Goal: Task Accomplishment & Management: Manage account settings

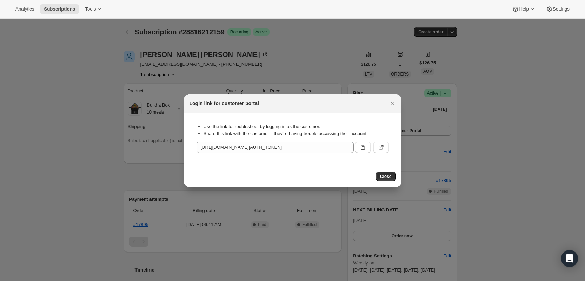
scroll to position [88, 0]
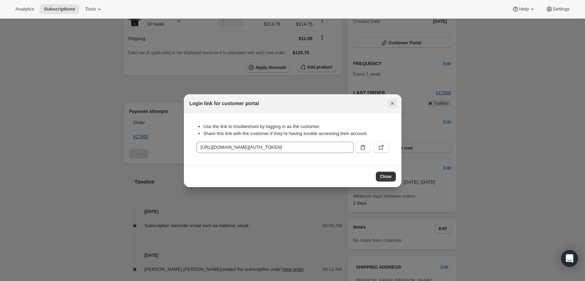
click at [395, 105] on icon "Close" at bounding box center [392, 103] width 7 height 7
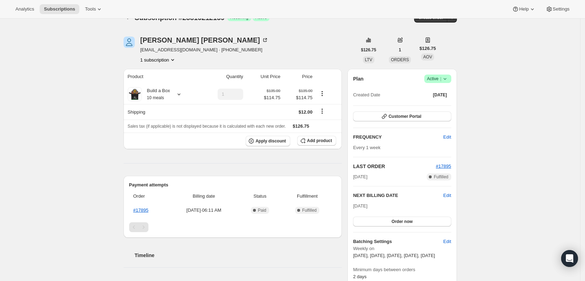
scroll to position [0, 0]
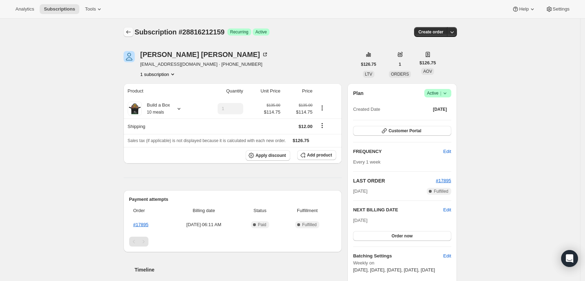
click at [131, 34] on icon "Subscriptions" at bounding box center [128, 31] width 7 height 7
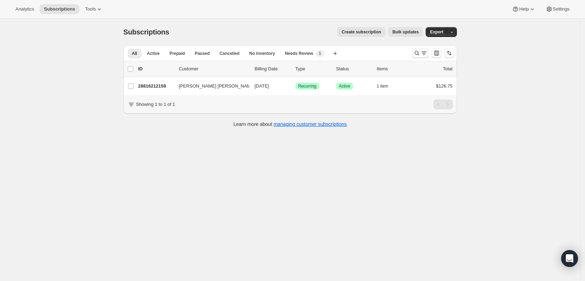
click at [416, 52] on icon "Search and filter results" at bounding box center [417, 53] width 7 height 7
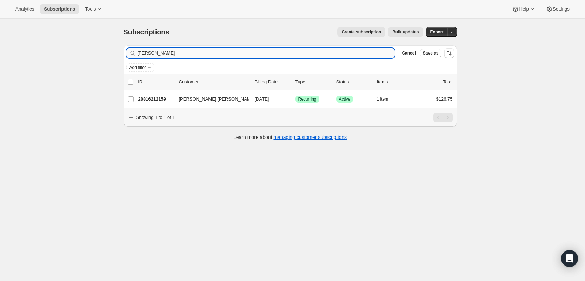
click at [343, 53] on input "[PERSON_NAME]" at bounding box center [267, 53] width 258 height 10
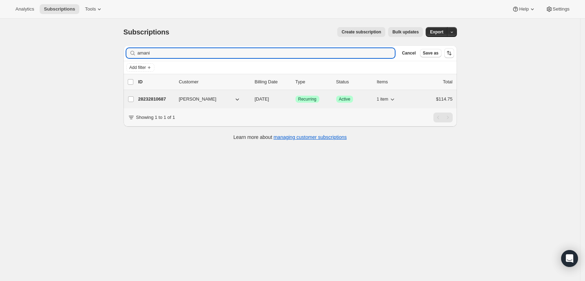
type input "amani"
click at [162, 98] on p "28232810687" at bounding box center [155, 99] width 35 height 7
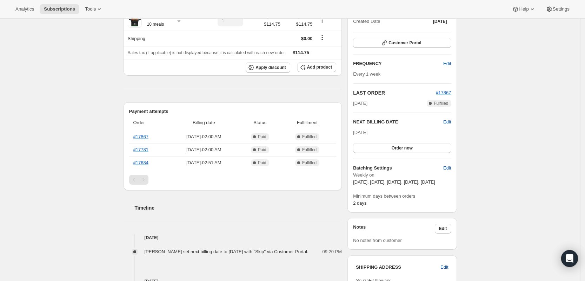
scroll to position [176, 0]
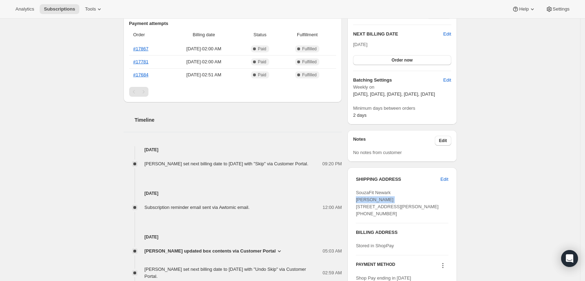
drag, startPoint x: 395, startPoint y: 206, endPoint x: 362, endPoint y: 196, distance: 34.9
click at [354, 205] on div "SHIPPING ADDRESS Edit SouzaFit [GEOGRAPHIC_DATA][PERSON_NAME] [STREET_ADDRESS][…" at bounding box center [402, 232] width 109 height 130
copy span "[PERSON_NAME]"
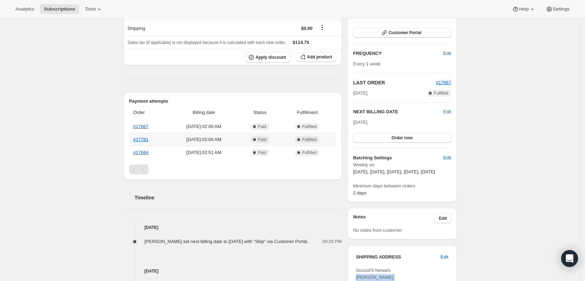
scroll to position [0, 0]
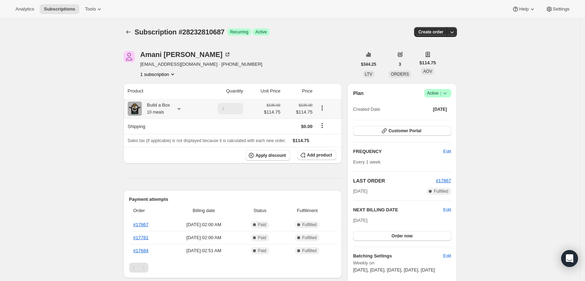
click at [179, 109] on icon at bounding box center [179, 108] width 7 height 7
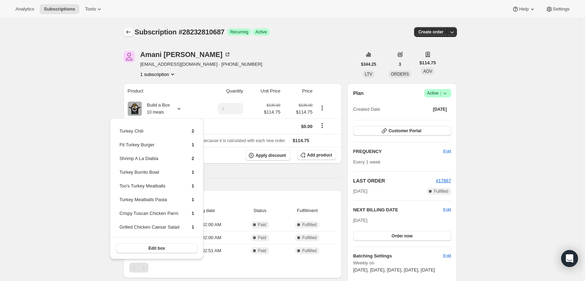
click at [133, 32] on button "Subscriptions" at bounding box center [129, 32] width 10 height 10
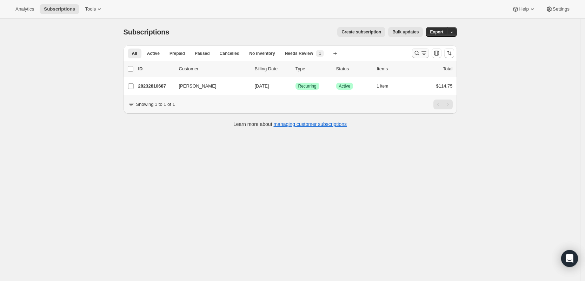
click at [416, 52] on icon "Search and filter results" at bounding box center [417, 53] width 7 height 7
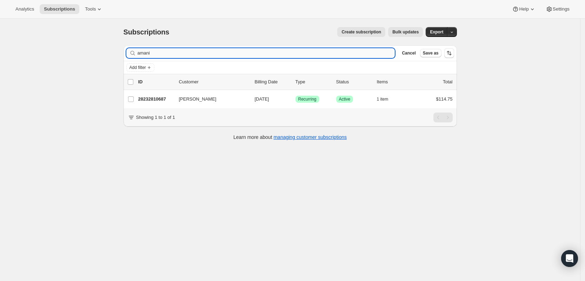
click at [341, 57] on input "amani" at bounding box center [267, 53] width 258 height 10
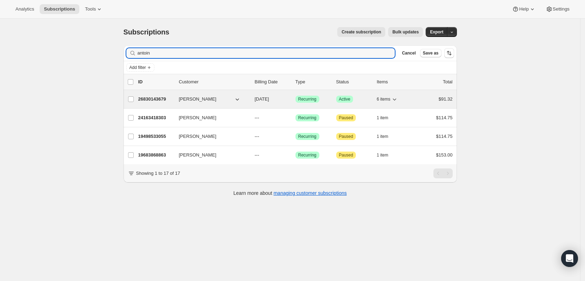
type input "antoin"
click at [159, 98] on p "26830143679" at bounding box center [155, 99] width 35 height 7
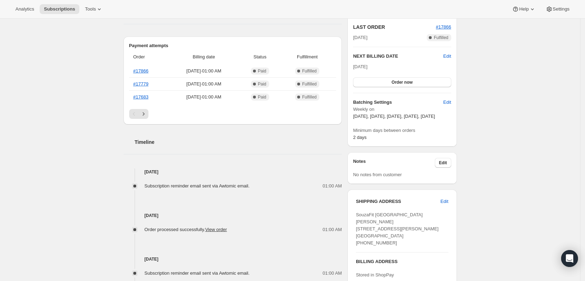
scroll to position [176, 0]
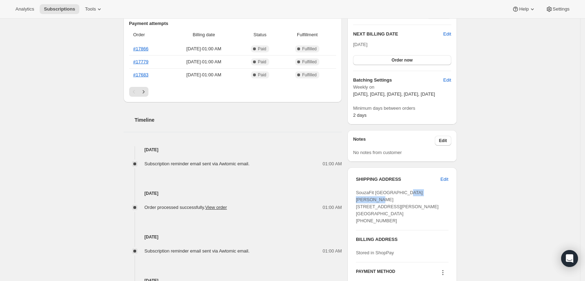
drag, startPoint x: 382, startPoint y: 208, endPoint x: 377, endPoint y: 182, distance: 25.8
click at [355, 207] on div "SHIPPING ADDRESS Edit SouzaFit [GEOGRAPHIC_DATA][PERSON_NAME] [STREET_ADDRESS][…" at bounding box center [402, 235] width 109 height 137
copy span "[PERSON_NAME]"
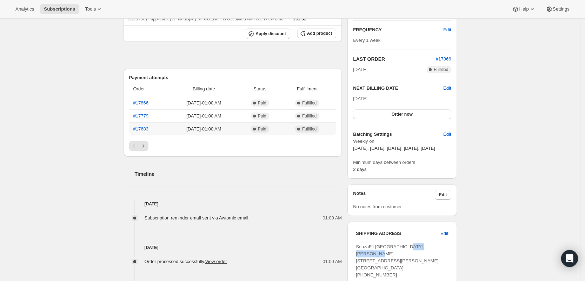
scroll to position [0, 0]
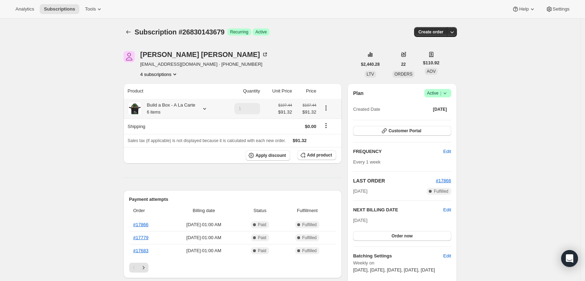
click at [208, 110] on icon at bounding box center [204, 108] width 7 height 7
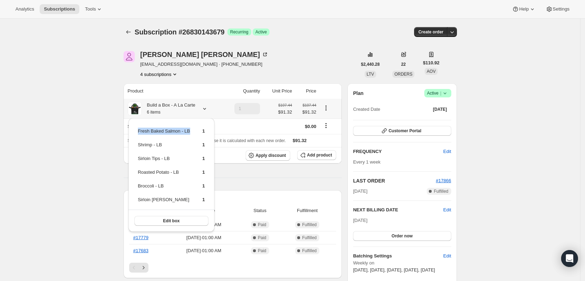
drag, startPoint x: 195, startPoint y: 131, endPoint x: 138, endPoint y: 133, distance: 57.3
click at [138, 133] on tr "Fresh Baked Salmon - LB 1" at bounding box center [172, 133] width 68 height 13
copy td "Fresh Baked Salmon - LB"
drag, startPoint x: 171, startPoint y: 145, endPoint x: 136, endPoint y: 147, distance: 35.9
click at [136, 147] on div "Fresh Baked Salmon - LB 1 Shrimp - LB 1 Sirloin Tips - LB 1 Roasted Potato - LB…" at bounding box center [172, 174] width 86 height 113
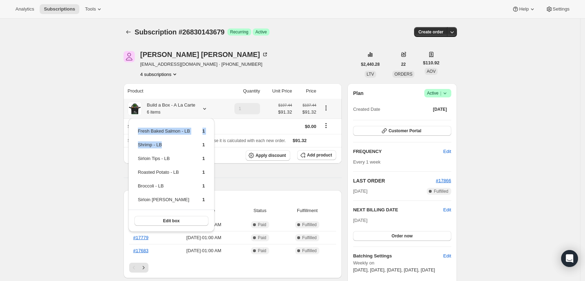
copy tbody "Fresh Baked Salmon - LB 1 Shrimp - LB"
click at [160, 144] on td "Shrimp - LB" at bounding box center [164, 147] width 53 height 13
drag, startPoint x: 165, startPoint y: 143, endPoint x: 137, endPoint y: 147, distance: 28.1
click at [138, 147] on td "Shrimp - LB" at bounding box center [164, 147] width 53 height 13
copy td "Shrimp - LB"
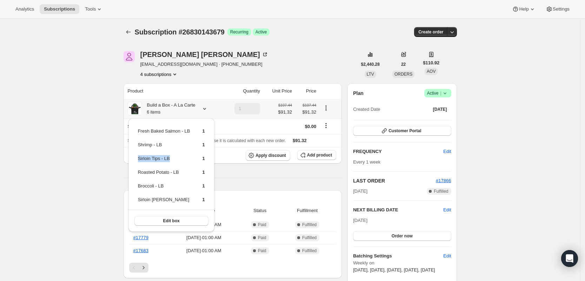
drag, startPoint x: 174, startPoint y: 159, endPoint x: 138, endPoint y: 162, distance: 36.6
click at [138, 162] on td "Sirloin Tips - LB" at bounding box center [164, 161] width 53 height 13
copy td "Sirloin Tips - LB"
drag, startPoint x: 182, startPoint y: 173, endPoint x: 138, endPoint y: 173, distance: 43.9
click at [138, 173] on td "Roasted Potato - LB" at bounding box center [164, 174] width 53 height 13
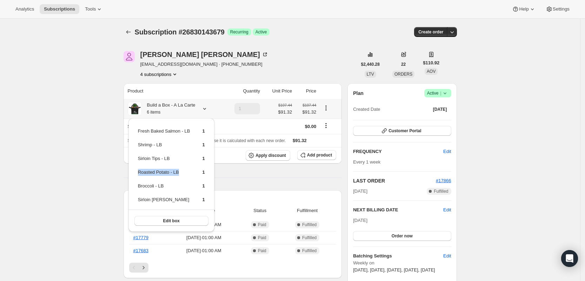
copy td "Roasted Potato - LB"
drag, startPoint x: 157, startPoint y: 188, endPoint x: 137, endPoint y: 190, distance: 20.1
click at [138, 190] on td "Broccoli - LB" at bounding box center [164, 188] width 53 height 13
copy td "Broccoli - LB"
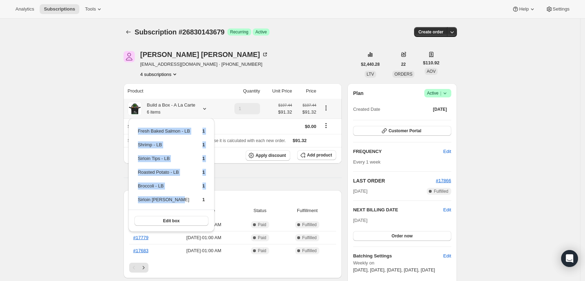
drag, startPoint x: 171, startPoint y: 199, endPoint x: 136, endPoint y: 201, distance: 34.8
click at [136, 201] on div "Fresh Baked Salmon - LB 1 Shrimp - LB 1 Sirloin Tips - LB 1 Roasted Potato - LB…" at bounding box center [172, 174] width 86 height 113
copy tbody "Fresh Baked Salmon - LB 1 Shrimp - LB 1 Sirloin Tips - LB 1 Roasted Potato - LB…"
click at [181, 184] on td "Broccoli - LB" at bounding box center [164, 188] width 53 height 13
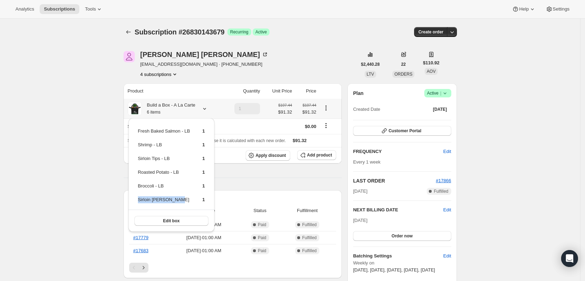
drag, startPoint x: 179, startPoint y: 199, endPoint x: 138, endPoint y: 203, distance: 41.3
click at [138, 203] on td "Sirloin [PERSON_NAME]" at bounding box center [164, 202] width 53 height 13
copy td "Sirloin [PERSON_NAME]"
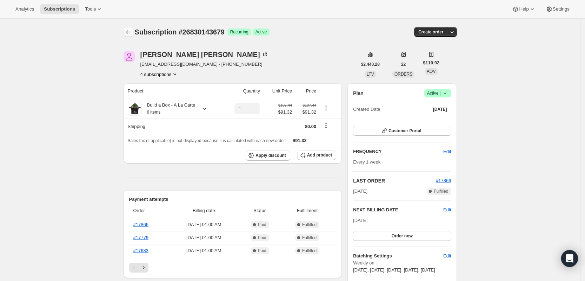
click at [132, 34] on icon "Subscriptions" at bounding box center [128, 31] width 7 height 7
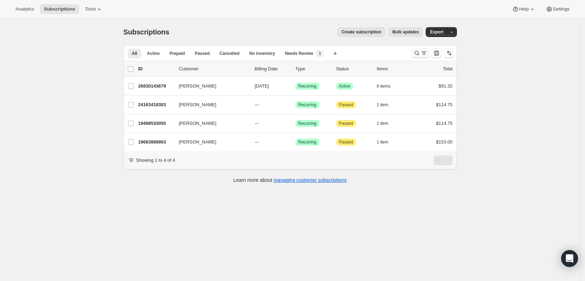
click at [416, 53] on icon "Search and filter results" at bounding box center [417, 53] width 7 height 7
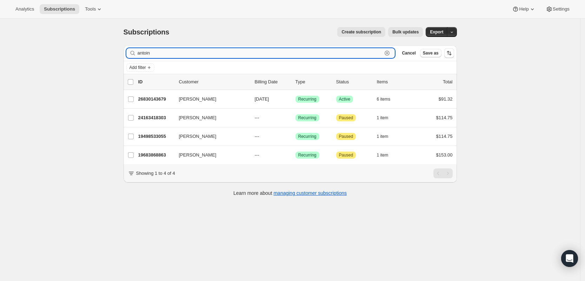
click at [290, 53] on input "antoin" at bounding box center [260, 53] width 245 height 10
click at [289, 53] on input "antoin" at bounding box center [260, 53] width 245 height 10
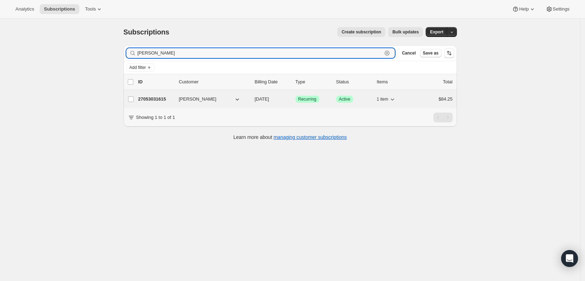
type input "[PERSON_NAME]"
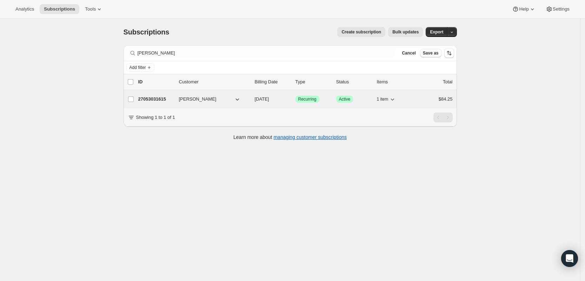
click at [169, 98] on p "27053031615" at bounding box center [155, 99] width 35 height 7
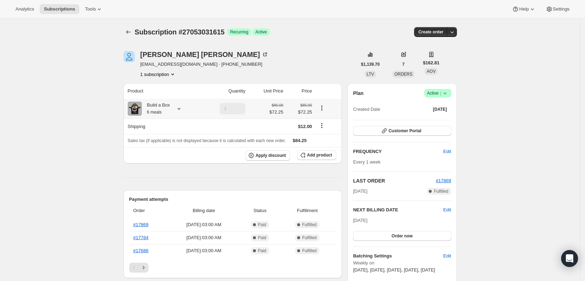
click at [180, 109] on icon at bounding box center [179, 108] width 7 height 7
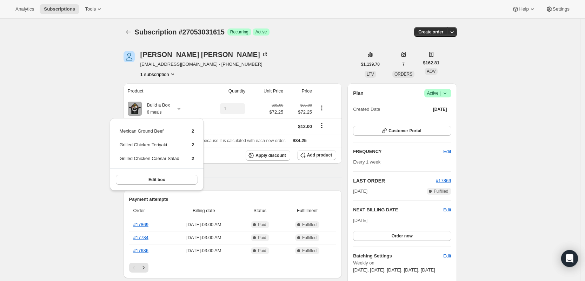
scroll to position [176, 0]
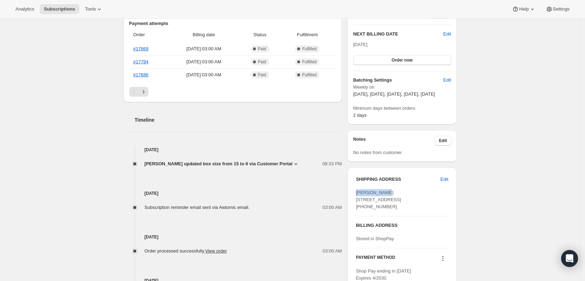
drag, startPoint x: 389, startPoint y: 200, endPoint x: 370, endPoint y: 160, distance: 44.4
click at [357, 199] on div "SHIPPING ADDRESS Edit [PERSON_NAME] [STREET_ADDRESS] [PHONE_NUMBER] BILLING ADD…" at bounding box center [402, 228] width 109 height 123
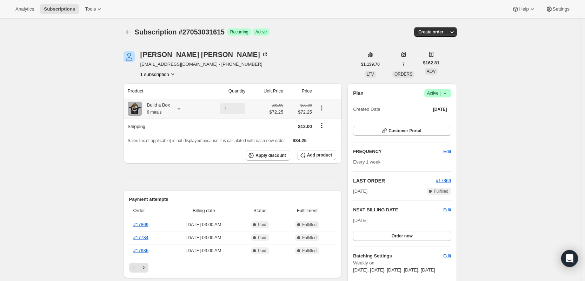
click at [183, 107] on icon at bounding box center [179, 108] width 7 height 7
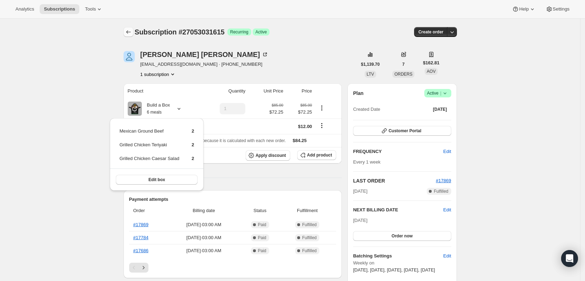
click at [132, 31] on icon "Subscriptions" at bounding box center [128, 31] width 7 height 7
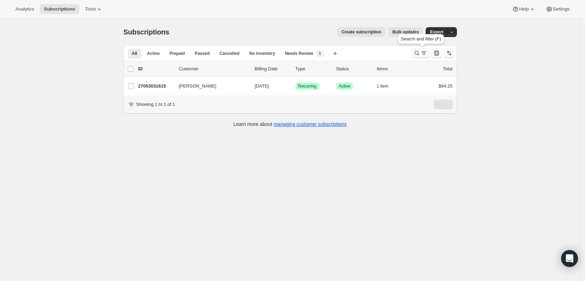
click at [423, 51] on icon "Search and filter results" at bounding box center [424, 53] width 7 height 7
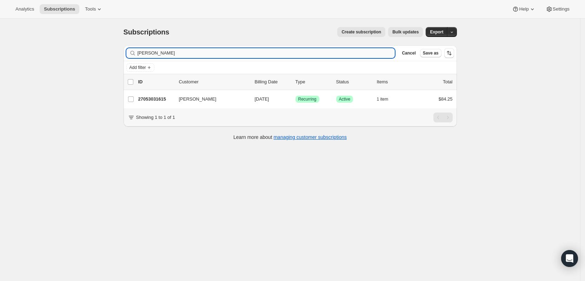
click at [343, 53] on input "[PERSON_NAME]" at bounding box center [267, 53] width 258 height 10
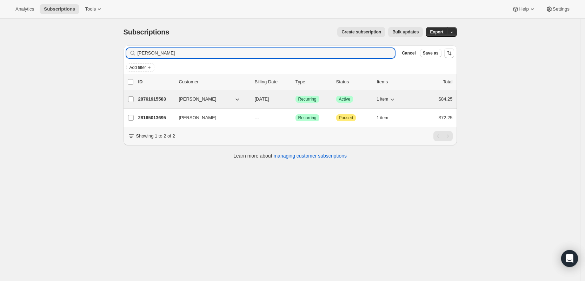
type input "[PERSON_NAME]"
click at [159, 98] on p "28761915583" at bounding box center [155, 99] width 35 height 7
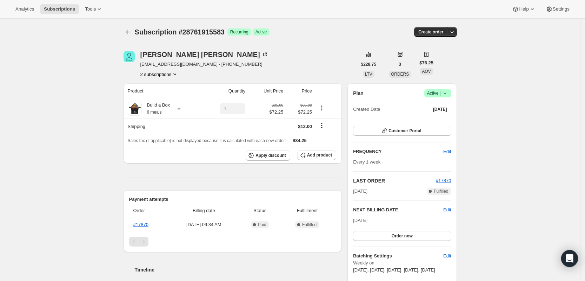
scroll to position [176, 0]
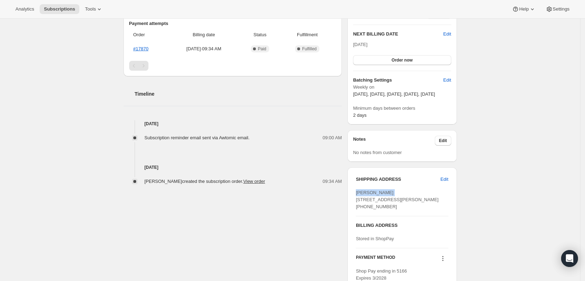
drag, startPoint x: 397, startPoint y: 198, endPoint x: 354, endPoint y: 201, distance: 42.6
click at [354, 201] on div "SHIPPING ADDRESS Edit [PERSON_NAME] [STREET_ADDRESS][PERSON_NAME] [PHONE_NUMBER…" at bounding box center [402, 228] width 109 height 123
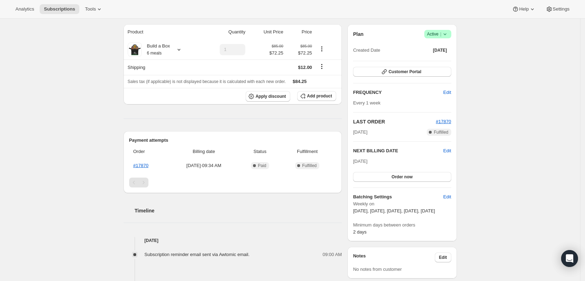
scroll to position [0, 0]
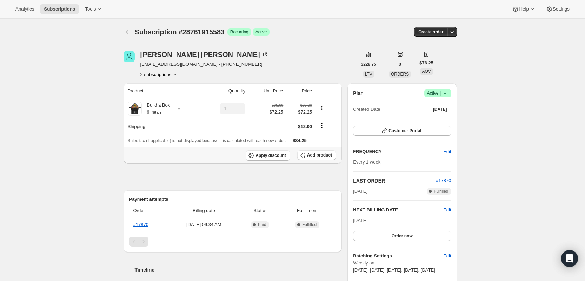
click at [196, 170] on div "Product Quantity Unit Price Price Build a Box 6 meals 1 $85.00 $72.25 $85.00 $7…" at bounding box center [233, 221] width 219 height 277
click at [180, 109] on icon at bounding box center [179, 108] width 7 height 7
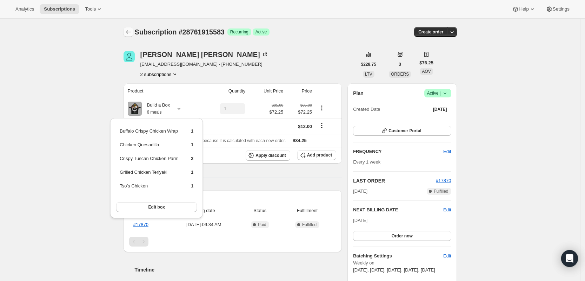
click at [130, 32] on icon "Subscriptions" at bounding box center [128, 31] width 7 height 7
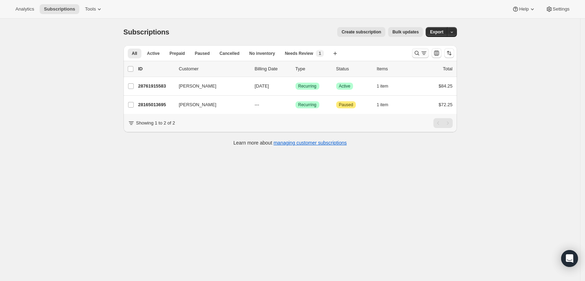
click at [419, 56] on icon "Search and filter results" at bounding box center [417, 53] width 7 height 7
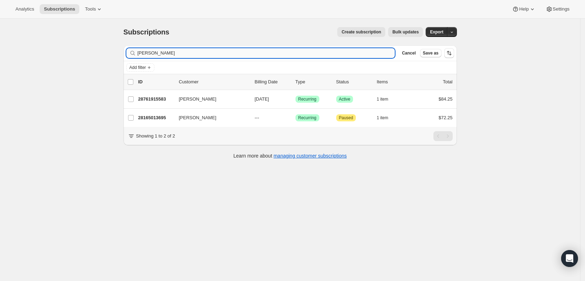
click at [366, 55] on input "[PERSON_NAME]" at bounding box center [267, 53] width 258 height 10
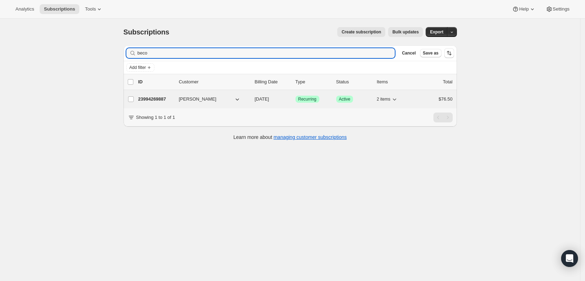
type input "beco"
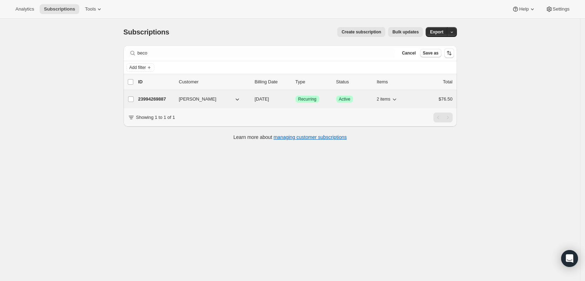
click at [167, 99] on p "23994269887" at bounding box center [155, 99] width 35 height 7
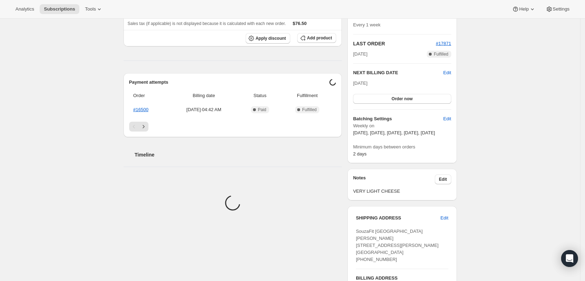
scroll to position [176, 0]
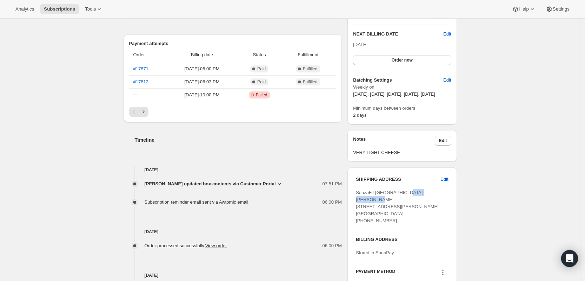
drag, startPoint x: 392, startPoint y: 208, endPoint x: 359, endPoint y: 209, distance: 33.0
click at [359, 209] on div "SouzaFit [GEOGRAPHIC_DATA][PERSON_NAME] [STREET_ADDRESS][PERSON_NAME] [GEOGRAPH…" at bounding box center [402, 206] width 92 height 35
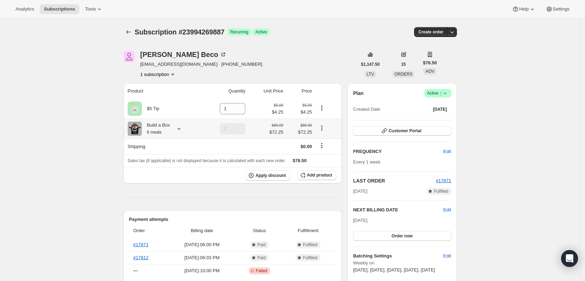
click at [180, 130] on icon at bounding box center [179, 129] width 3 height 2
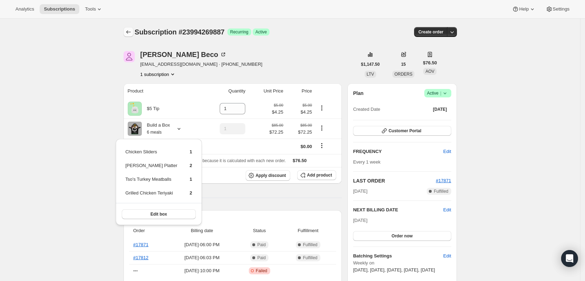
click at [132, 34] on icon "Subscriptions" at bounding box center [128, 31] width 7 height 7
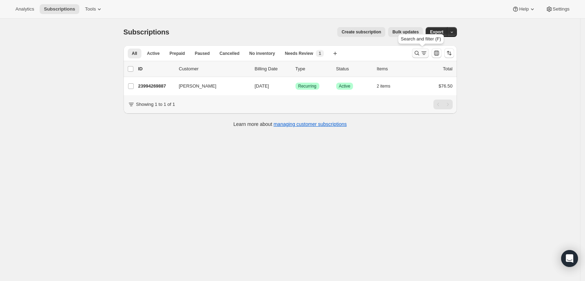
click at [420, 52] on icon "Search and filter results" at bounding box center [417, 53] width 7 height 7
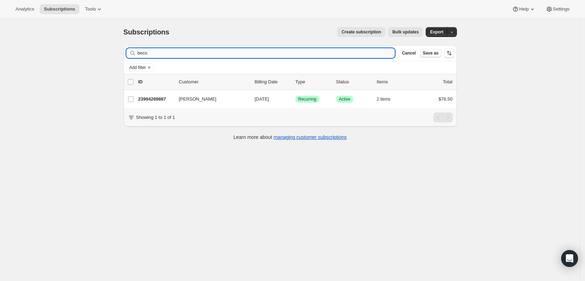
click at [330, 56] on input "beco" at bounding box center [267, 53] width 258 height 10
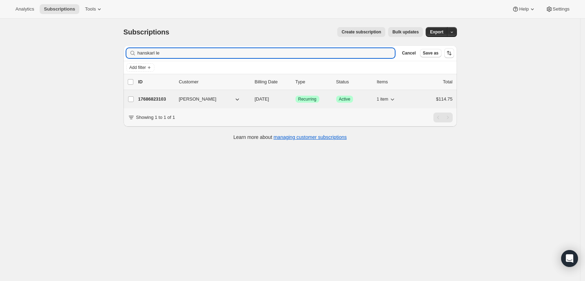
type input "hanskarl le"
click at [168, 100] on p "17686823103" at bounding box center [155, 99] width 35 height 7
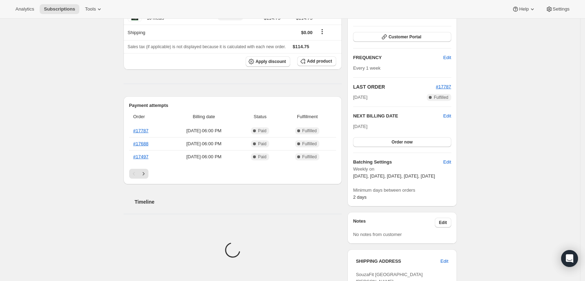
scroll to position [176, 0]
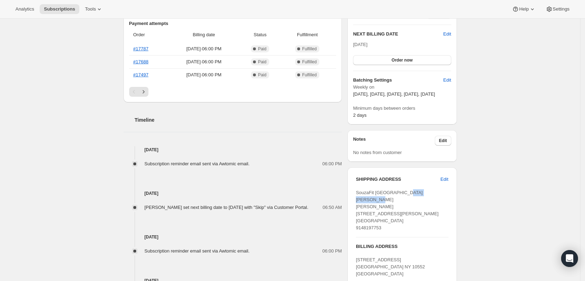
drag, startPoint x: 393, startPoint y: 208, endPoint x: 353, endPoint y: 205, distance: 39.8
click at [352, 206] on div "SHIPPING ADDRESS Edit SouzaFit [GEOGRAPHIC_DATA][PERSON_NAME] [PERSON_NAME] [ST…" at bounding box center [402, 246] width 109 height 158
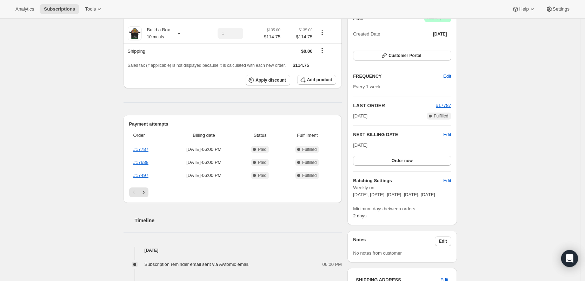
scroll to position [0, 0]
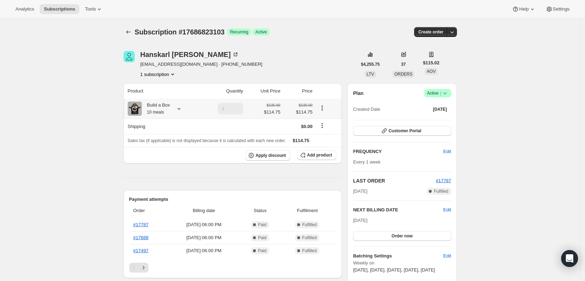
click at [182, 107] on icon at bounding box center [179, 108] width 7 height 7
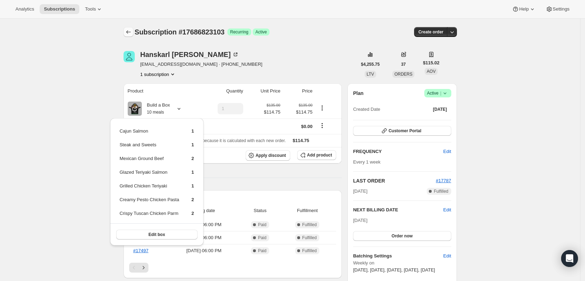
click at [129, 31] on icon "Subscriptions" at bounding box center [128, 31] width 7 height 7
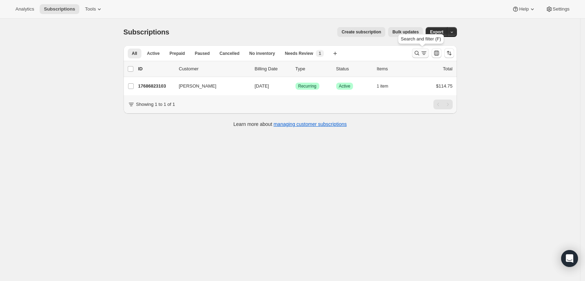
click at [421, 55] on icon "Search and filter results" at bounding box center [417, 53] width 7 height 7
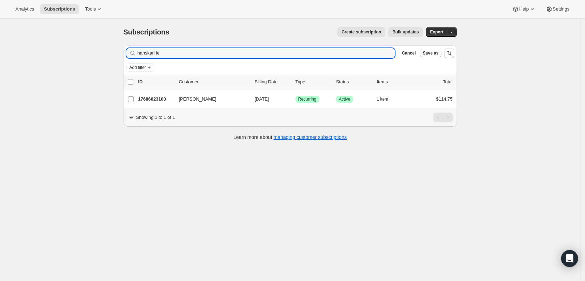
click at [358, 55] on input "hanskarl le" at bounding box center [267, 53] width 258 height 10
type input "[PERSON_NAME]"
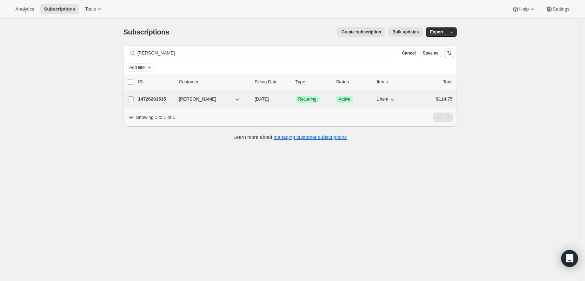
click at [160, 97] on p "14726201535" at bounding box center [155, 99] width 35 height 7
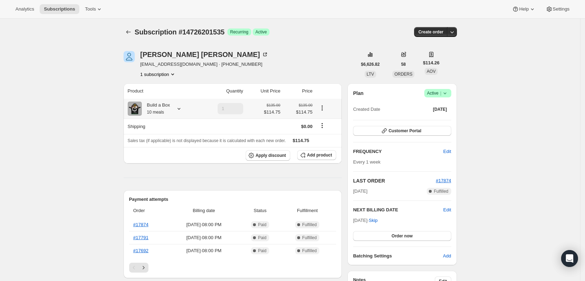
click at [182, 107] on icon at bounding box center [179, 108] width 7 height 7
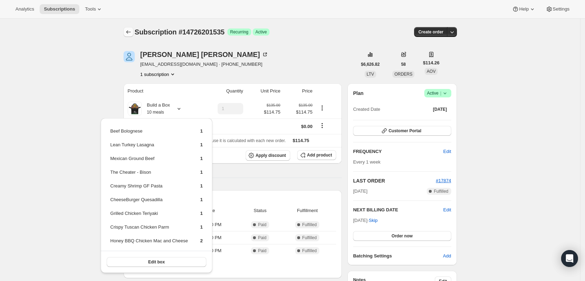
click at [130, 33] on icon "Subscriptions" at bounding box center [128, 31] width 7 height 7
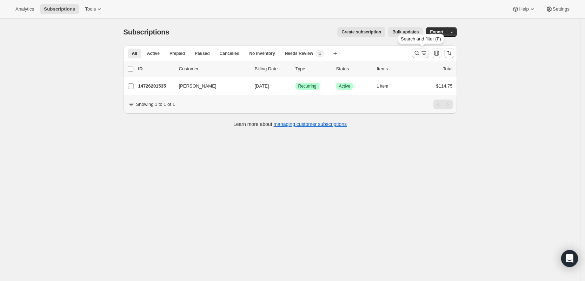
click at [419, 52] on icon "Search and filter results" at bounding box center [417, 53] width 5 height 5
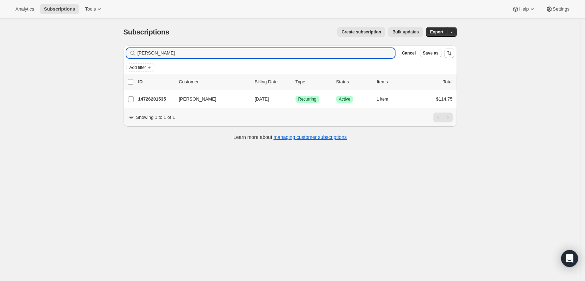
click at [316, 51] on input "[PERSON_NAME]" at bounding box center [267, 53] width 258 height 10
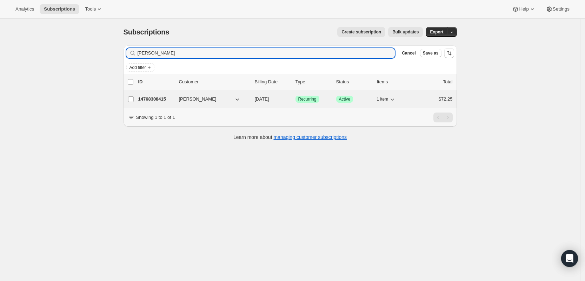
type input "[PERSON_NAME]"
click at [208, 96] on span "[PERSON_NAME]" at bounding box center [198, 99] width 38 height 7
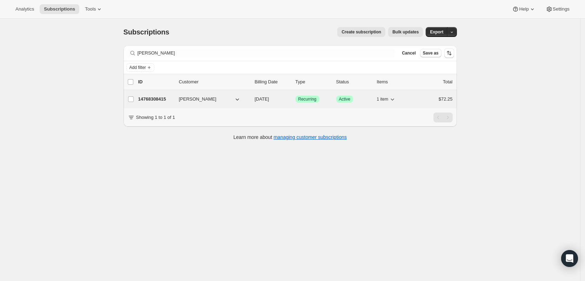
click at [157, 98] on p "14768308415" at bounding box center [155, 99] width 35 height 7
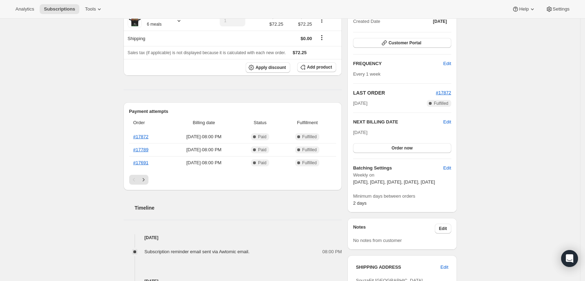
scroll to position [176, 0]
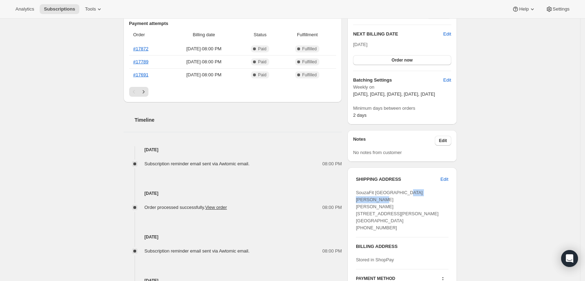
drag, startPoint x: 394, startPoint y: 206, endPoint x: 355, endPoint y: 205, distance: 38.3
click at [355, 205] on div "SHIPPING ADDRESS Edit SouzaFit [GEOGRAPHIC_DATA][PERSON_NAME] [PERSON_NAME] [ST…" at bounding box center [402, 239] width 109 height 144
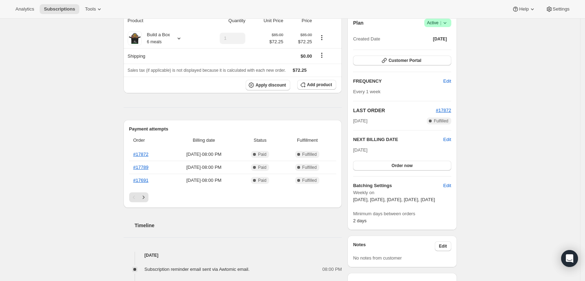
scroll to position [0, 0]
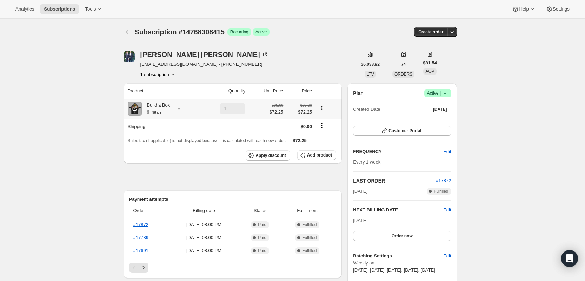
click at [181, 108] on icon at bounding box center [179, 108] width 7 height 7
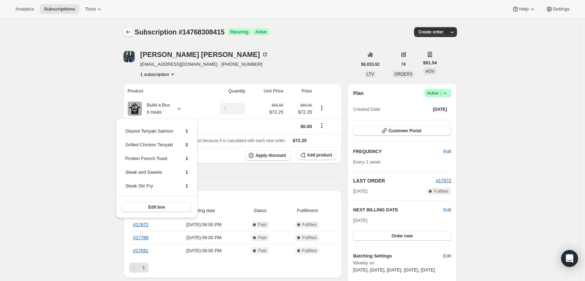
click at [132, 32] on icon "Subscriptions" at bounding box center [128, 31] width 7 height 7
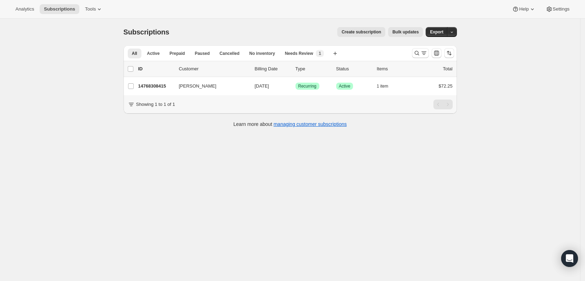
click at [415, 58] on div at bounding box center [433, 53] width 48 height 14
click at [421, 52] on icon "Search and filter results" at bounding box center [417, 53] width 7 height 7
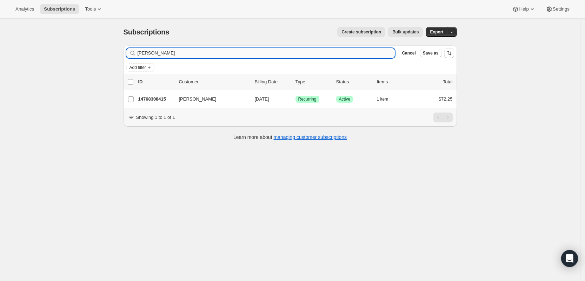
click at [369, 52] on input "[PERSON_NAME]" at bounding box center [267, 53] width 258 height 10
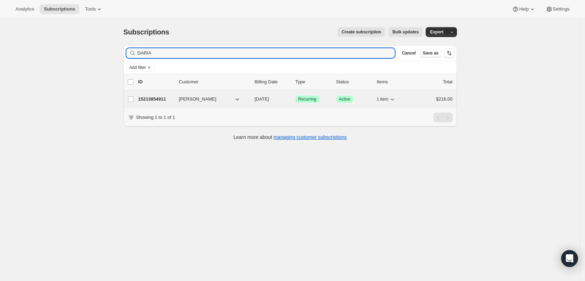
type input "DARIA"
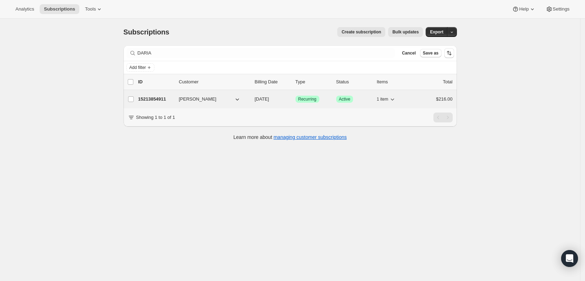
click at [158, 100] on p "15213854911" at bounding box center [155, 99] width 35 height 7
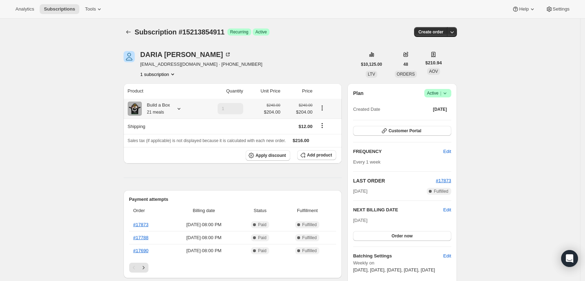
click at [183, 107] on icon at bounding box center [179, 108] width 7 height 7
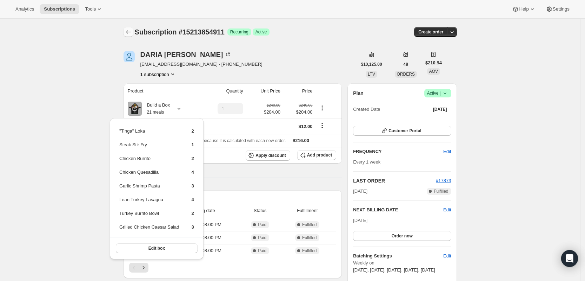
click at [132, 35] on icon "Subscriptions" at bounding box center [128, 31] width 7 height 7
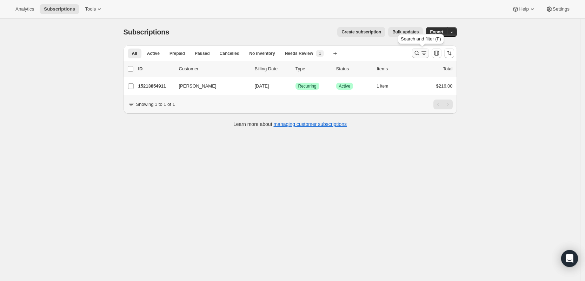
click at [417, 52] on icon "Search and filter results" at bounding box center [417, 53] width 5 height 5
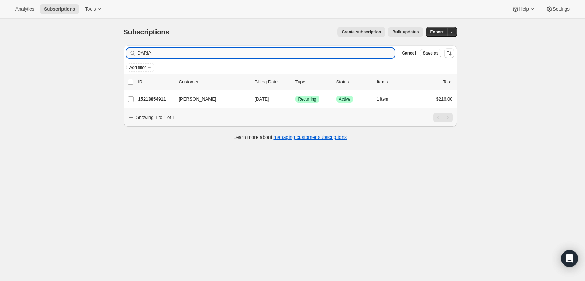
click at [340, 53] on input "DARIA" at bounding box center [267, 53] width 258 height 10
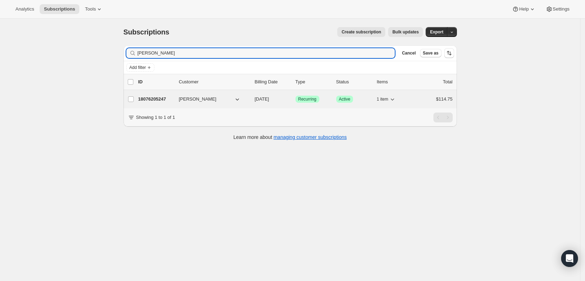
type input "[PERSON_NAME]"
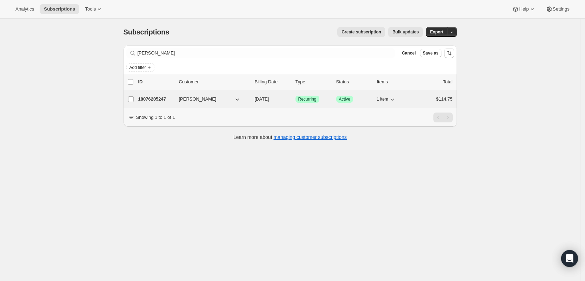
click at [163, 99] on p "18076205247" at bounding box center [155, 99] width 35 height 7
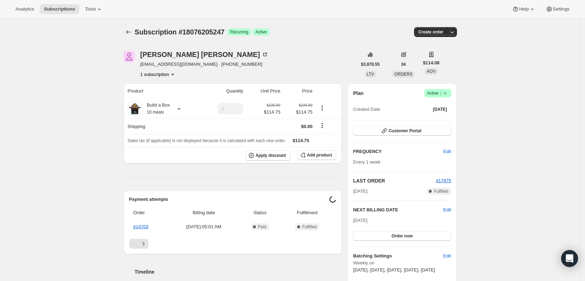
scroll to position [176, 0]
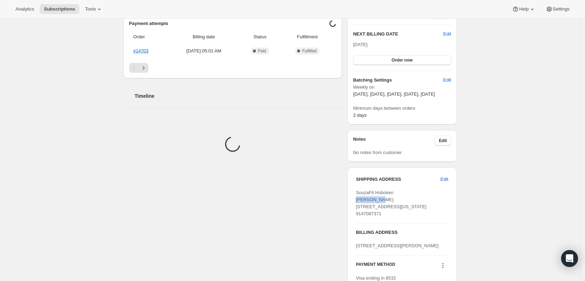
drag, startPoint x: 387, startPoint y: 205, endPoint x: 357, endPoint y: 208, distance: 29.9
click at [357, 208] on div "SHIPPING ADDRESS Edit SouzaFit Hoboken [PERSON_NAME] [STREET_ADDRESS][US_STATE]…" at bounding box center [402, 232] width 109 height 130
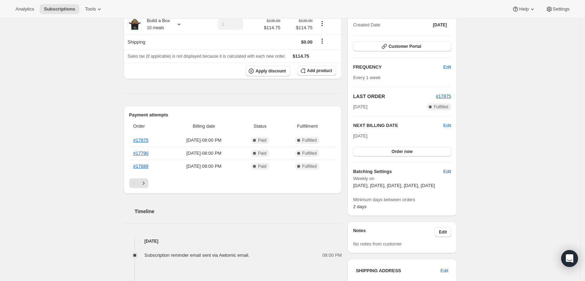
scroll to position [0, 0]
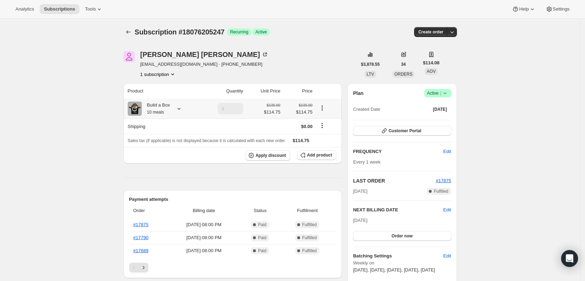
click at [182, 110] on icon at bounding box center [179, 108] width 7 height 7
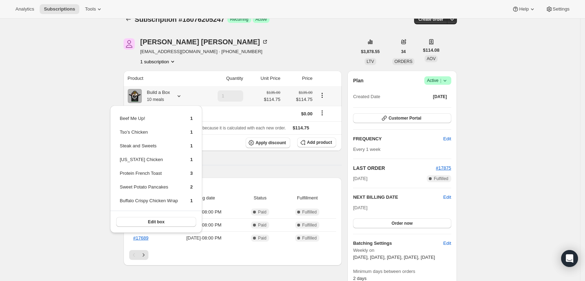
scroll to position [9, 0]
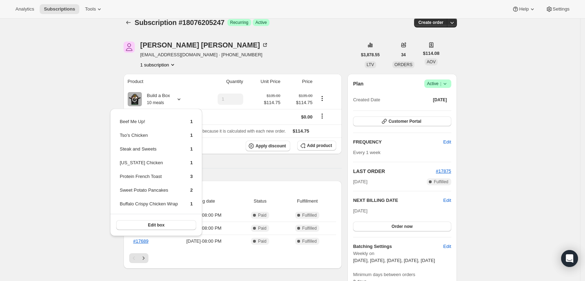
click at [137, 22] on span "Subscription #18076205247" at bounding box center [180, 23] width 90 height 8
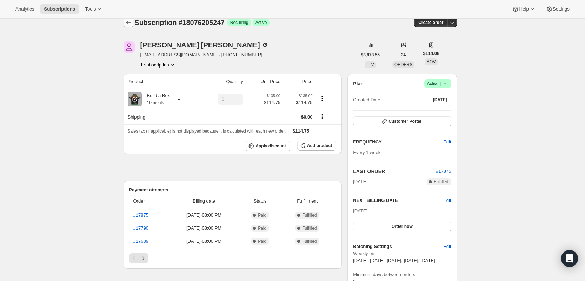
click at [130, 22] on icon "Subscriptions" at bounding box center [128, 22] width 7 height 7
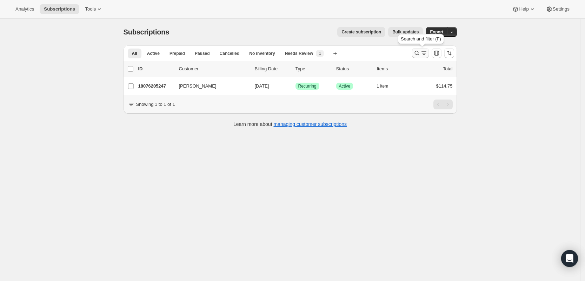
click at [419, 53] on icon "Search and filter results" at bounding box center [417, 53] width 7 height 7
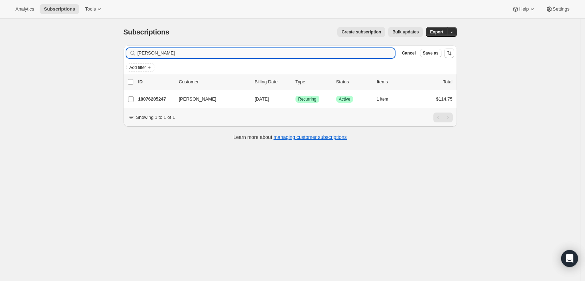
click at [340, 57] on input "[PERSON_NAME]" at bounding box center [267, 53] width 258 height 10
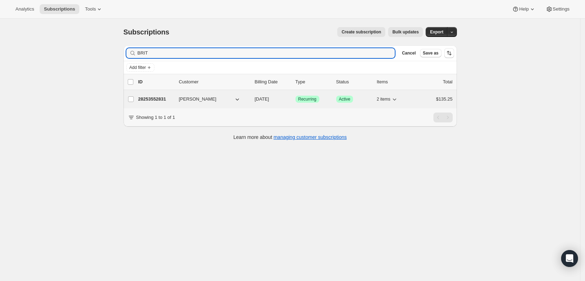
type input "BRIT"
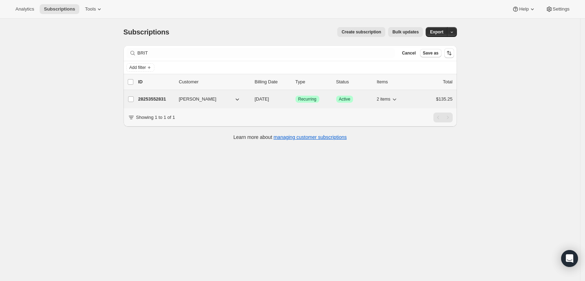
click at [185, 96] on span "[PERSON_NAME]" at bounding box center [198, 99] width 38 height 7
click at [157, 96] on p "28253552831" at bounding box center [155, 99] width 35 height 7
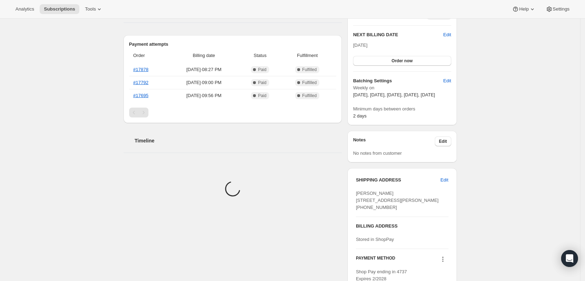
scroll to position [176, 0]
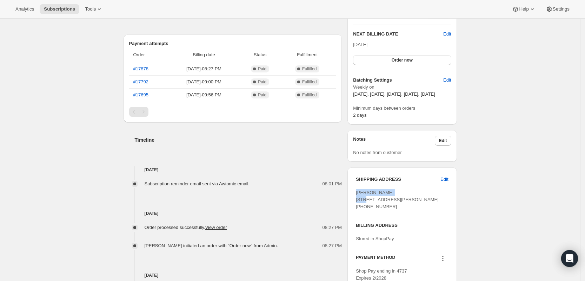
drag, startPoint x: 399, startPoint y: 198, endPoint x: 355, endPoint y: 200, distance: 44.3
click at [355, 200] on div "SHIPPING ADDRESS Edit [PERSON_NAME] [STREET_ADDRESS][PERSON_NAME] [PHONE_NUMBER…" at bounding box center [402, 228] width 109 height 123
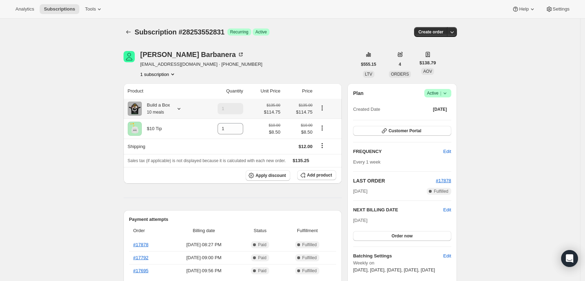
click at [180, 110] on icon at bounding box center [179, 108] width 7 height 7
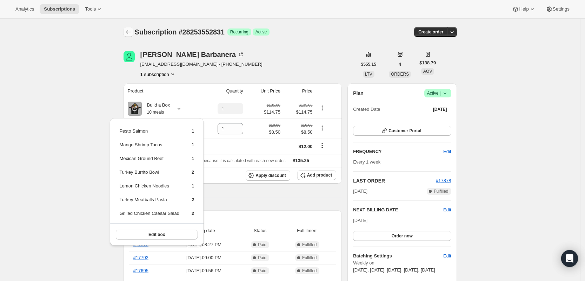
click at [133, 33] on button "Subscriptions" at bounding box center [129, 32] width 10 height 10
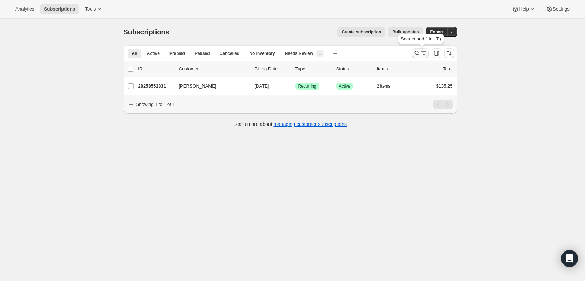
click at [418, 54] on icon "Search and filter results" at bounding box center [417, 53] width 7 height 7
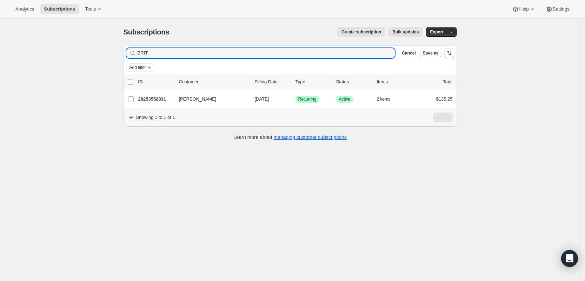
click at [367, 55] on input "BRIT" at bounding box center [267, 53] width 258 height 10
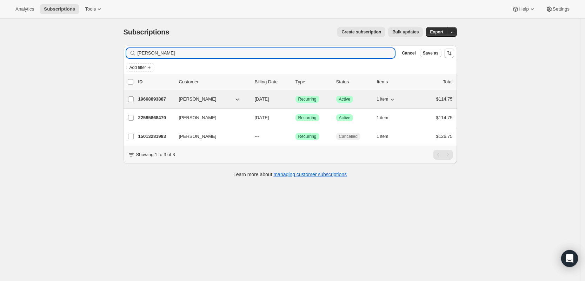
type input "[PERSON_NAME]"
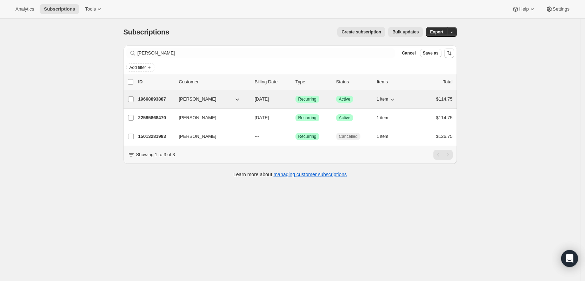
click at [168, 98] on p "19668893887" at bounding box center [155, 99] width 35 height 7
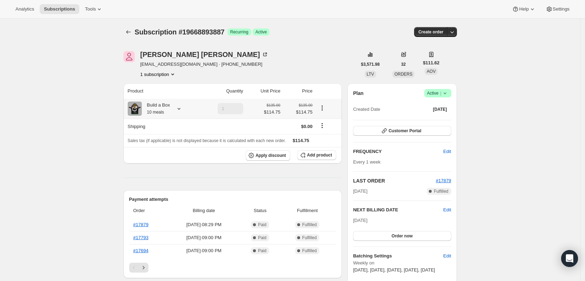
click at [181, 109] on icon at bounding box center [179, 108] width 7 height 7
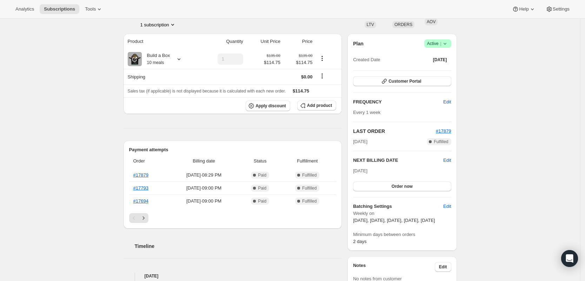
scroll to position [176, 0]
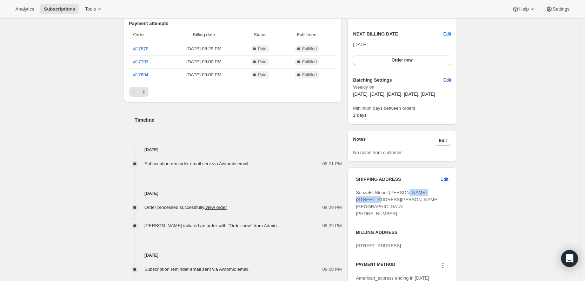
drag, startPoint x: 397, startPoint y: 208, endPoint x: 356, endPoint y: 207, distance: 41.1
click at [356, 207] on div "SHIPPING ADDRESS Edit SouzaFit [GEOGRAPHIC_DATA][PERSON_NAME] [STREET_ADDRESS][…" at bounding box center [402, 232] width 109 height 130
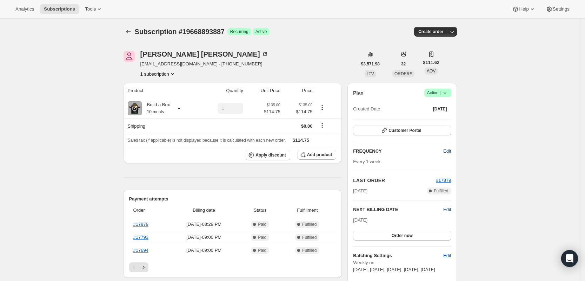
scroll to position [0, 0]
click at [182, 108] on icon at bounding box center [179, 108] width 7 height 7
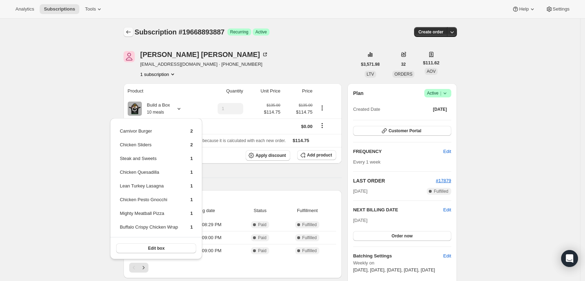
click at [131, 34] on icon "Subscriptions" at bounding box center [128, 31] width 7 height 7
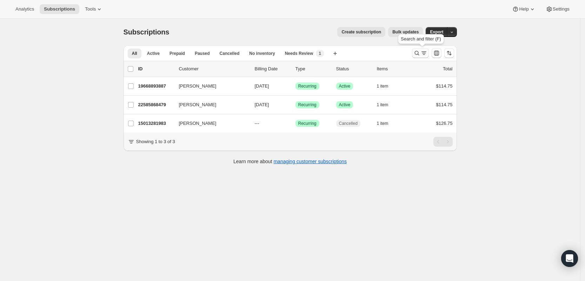
click at [419, 54] on icon "Search and filter results" at bounding box center [417, 53] width 5 height 5
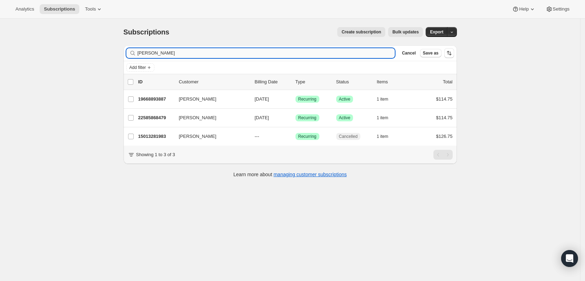
click at [369, 54] on input "[PERSON_NAME]" at bounding box center [267, 53] width 258 height 10
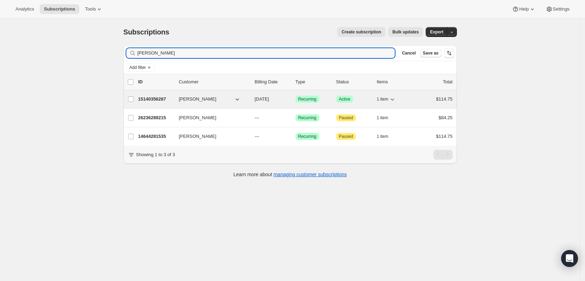
type input "[PERSON_NAME]"
click at [162, 97] on p "15140356287" at bounding box center [155, 99] width 35 height 7
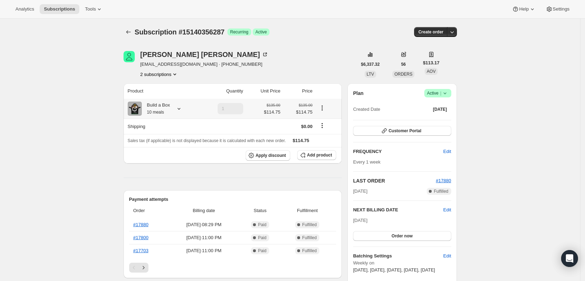
click at [182, 107] on icon at bounding box center [179, 108] width 7 height 7
click at [180, 109] on icon at bounding box center [179, 108] width 7 height 7
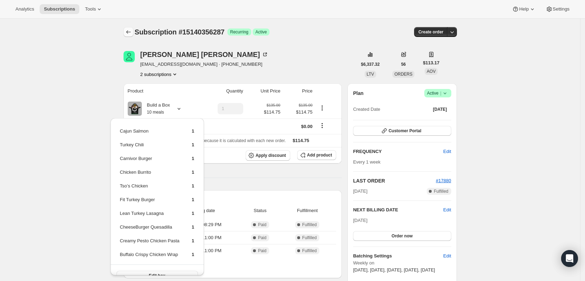
click at [129, 34] on icon "Subscriptions" at bounding box center [128, 31] width 7 height 7
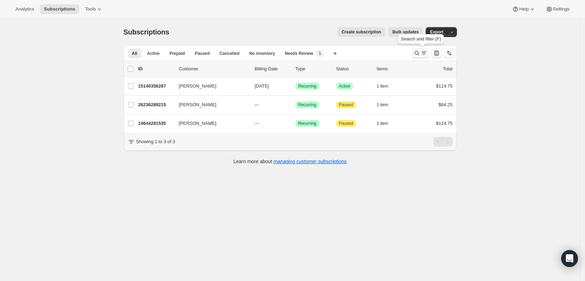
click at [421, 50] on icon "Search and filter results" at bounding box center [417, 53] width 7 height 7
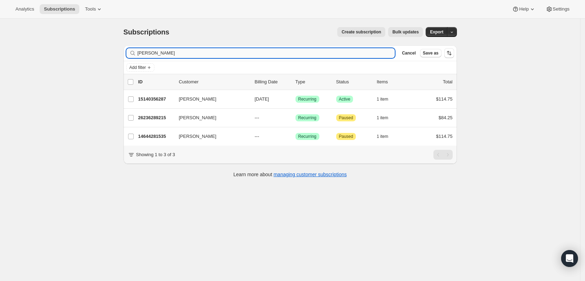
click at [361, 53] on input "[PERSON_NAME]" at bounding box center [267, 53] width 258 height 10
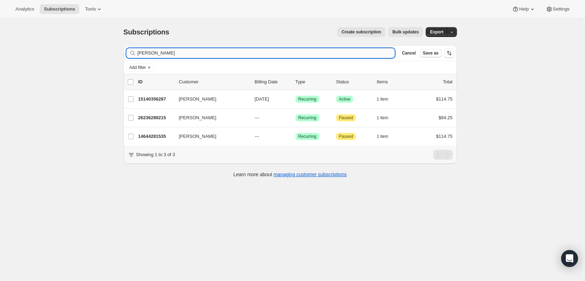
click at [361, 53] on input "[PERSON_NAME]" at bounding box center [267, 53] width 258 height 10
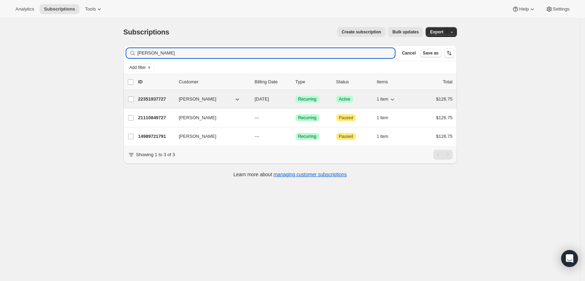
type input "[PERSON_NAME]"
click at [190, 97] on span "[PERSON_NAME]" at bounding box center [198, 99] width 38 height 7
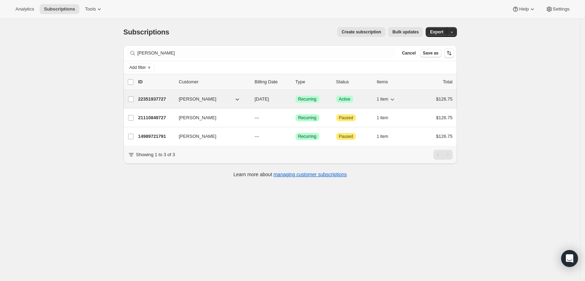
click at [160, 97] on p "22351937727" at bounding box center [155, 99] width 35 height 7
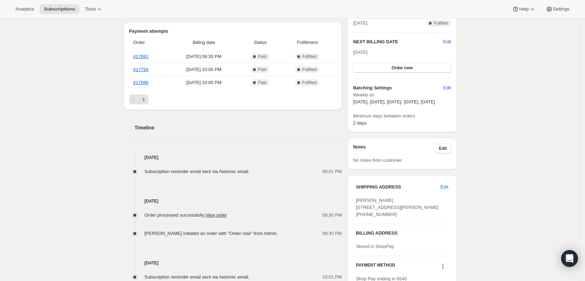
scroll to position [176, 0]
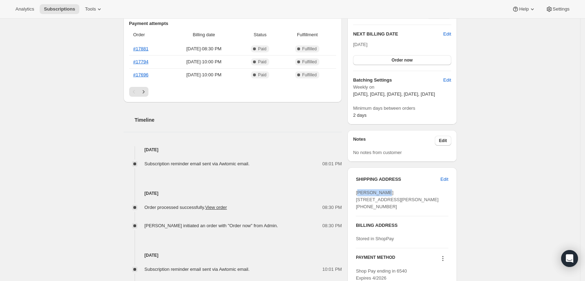
drag, startPoint x: 392, startPoint y: 197, endPoint x: 360, endPoint y: 199, distance: 32.0
click at [360, 199] on div "[PERSON_NAME] [STREET_ADDRESS][PERSON_NAME] [PHONE_NUMBER]" at bounding box center [402, 199] width 92 height 21
click at [392, 197] on div "[PERSON_NAME] [STREET_ADDRESS][PERSON_NAME] [PHONE_NUMBER]" at bounding box center [402, 199] width 92 height 21
drag, startPoint x: 360, startPoint y: 200, endPoint x: 356, endPoint y: 200, distance: 3.9
click at [356, 200] on div "SHIPPING ADDRESS Edit [PERSON_NAME] [STREET_ADDRESS][PERSON_NAME] [PHONE_NUMBER…" at bounding box center [402, 228] width 109 height 123
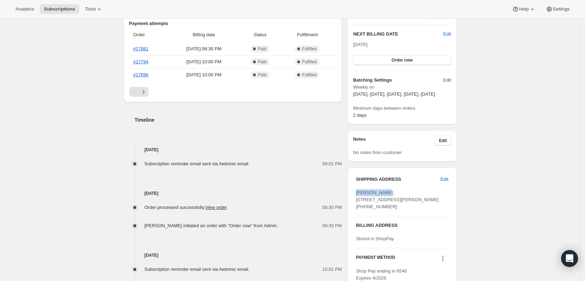
scroll to position [0, 0]
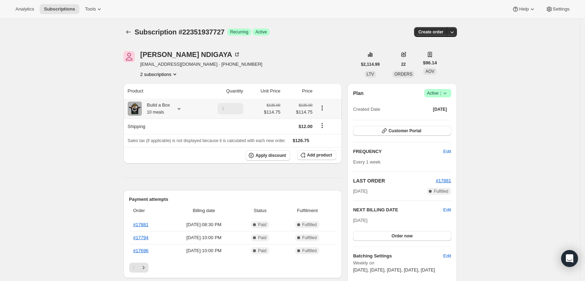
click at [182, 110] on icon at bounding box center [179, 108] width 7 height 7
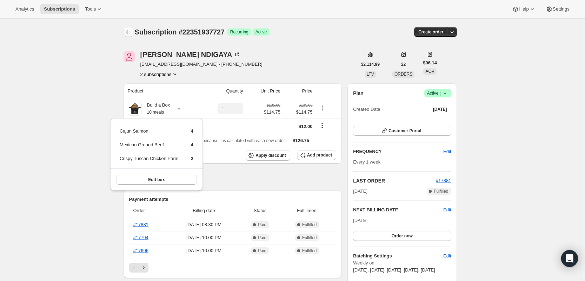
click at [131, 27] on button "Subscriptions" at bounding box center [129, 32] width 10 height 10
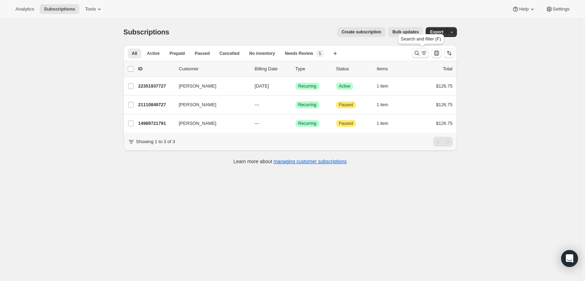
click at [419, 53] on icon "Search and filter results" at bounding box center [417, 53] width 7 height 7
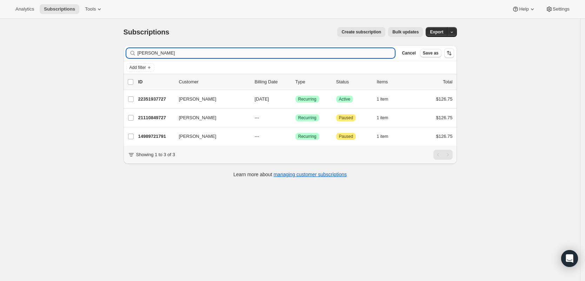
click at [372, 55] on input "[PERSON_NAME]" at bounding box center [267, 53] width 258 height 10
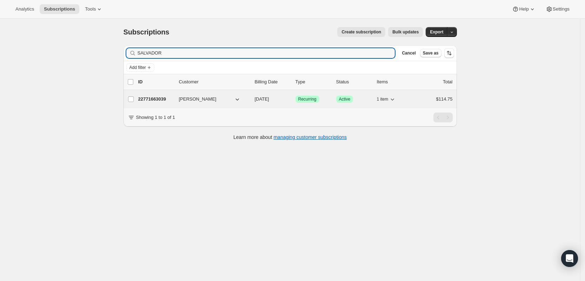
type input "SALVADOR"
click at [155, 98] on p "22771663039" at bounding box center [155, 99] width 35 height 7
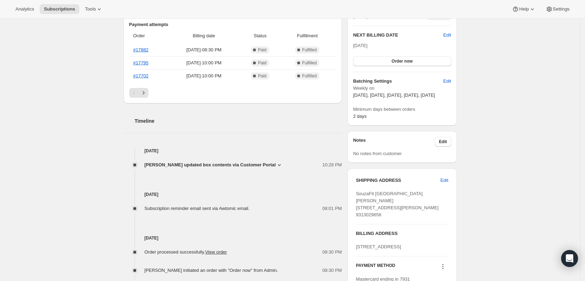
scroll to position [176, 0]
drag, startPoint x: 399, startPoint y: 206, endPoint x: 356, endPoint y: 206, distance: 42.5
click at [356, 206] on div "SHIPPING ADDRESS Edit SouzaFit [GEOGRAPHIC_DATA][PERSON_NAME] [STREET_ADDRESS][…" at bounding box center [402, 232] width 109 height 130
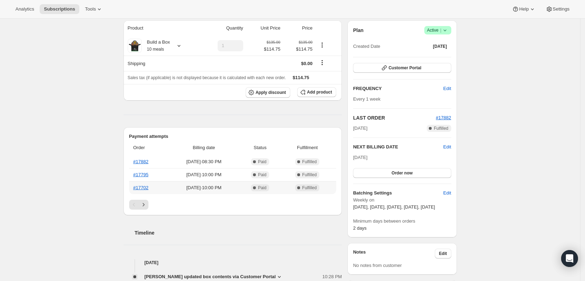
scroll to position [0, 0]
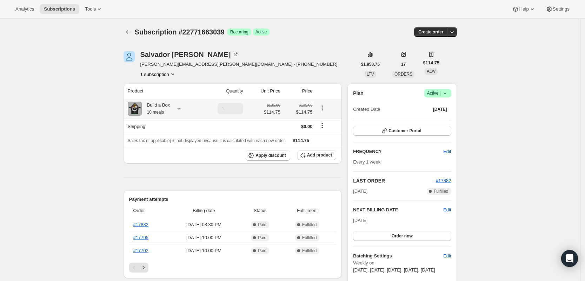
click at [182, 112] on icon at bounding box center [179, 108] width 7 height 7
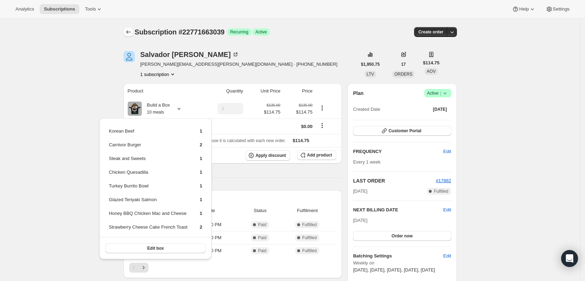
click at [126, 32] on button "Subscriptions" at bounding box center [129, 32] width 10 height 10
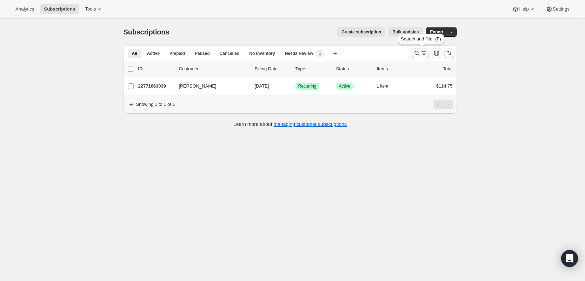
click at [416, 55] on icon "Search and filter results" at bounding box center [417, 53] width 7 height 7
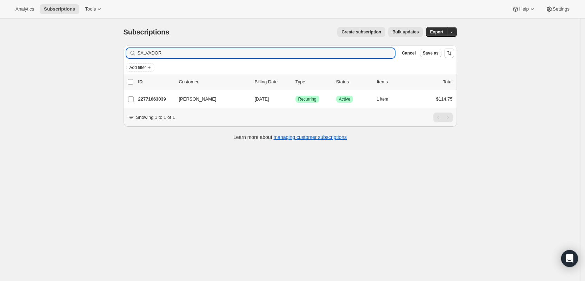
click at [350, 55] on input "SALVADOR" at bounding box center [267, 53] width 258 height 10
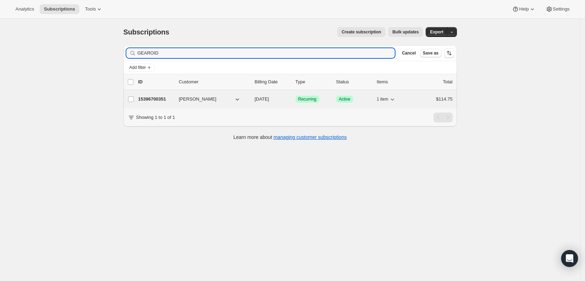
type input "GEAROID"
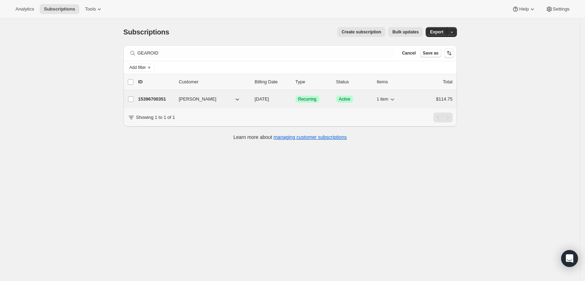
click at [157, 99] on p "15396700351" at bounding box center [155, 99] width 35 height 7
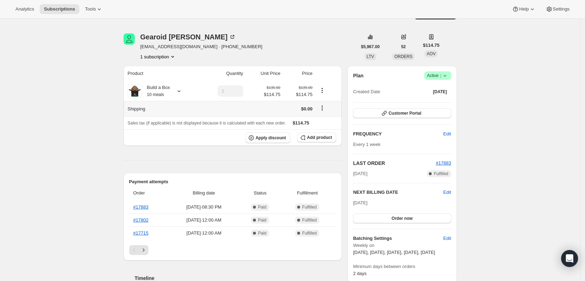
scroll to position [176, 0]
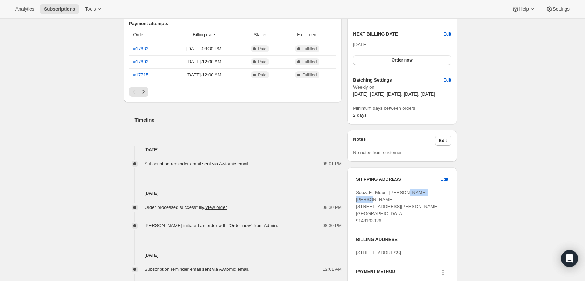
drag, startPoint x: 390, startPoint y: 208, endPoint x: 392, endPoint y: 195, distance: 13.4
click at [356, 209] on div "SHIPPING ADDRESS Edit SouzaFit [GEOGRAPHIC_DATA][PERSON_NAME] [PERSON_NAME] [ST…" at bounding box center [402, 235] width 109 height 137
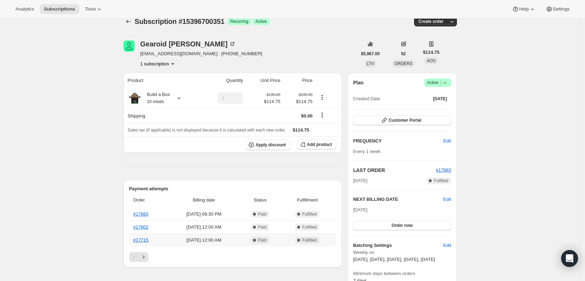
scroll to position [0, 0]
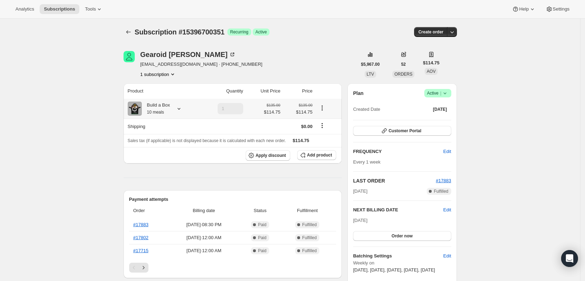
click at [181, 108] on icon at bounding box center [179, 108] width 7 height 7
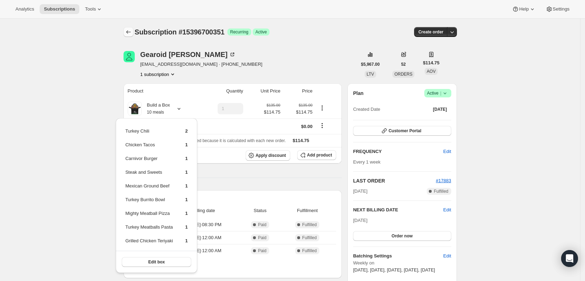
click at [130, 31] on icon "Subscriptions" at bounding box center [128, 32] width 5 height 4
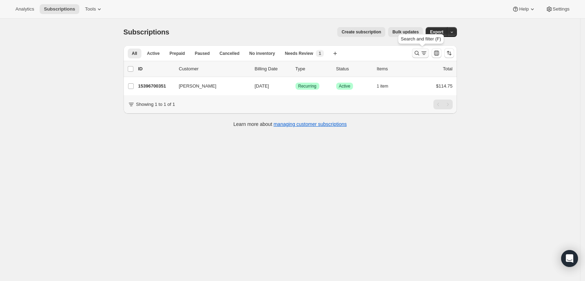
click at [417, 50] on icon "Search and filter results" at bounding box center [417, 53] width 7 height 7
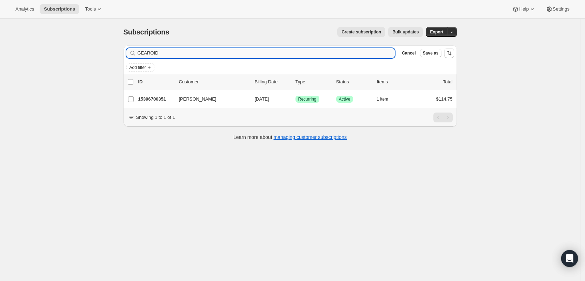
click at [382, 50] on input "GEAROID" at bounding box center [267, 53] width 258 height 10
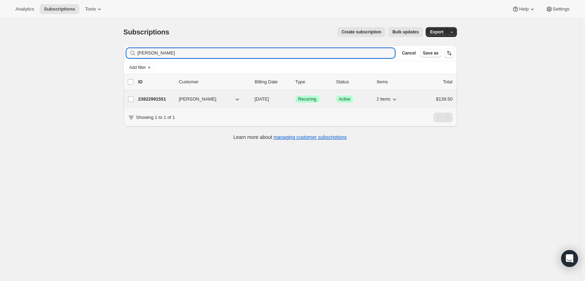
type input "[PERSON_NAME]"
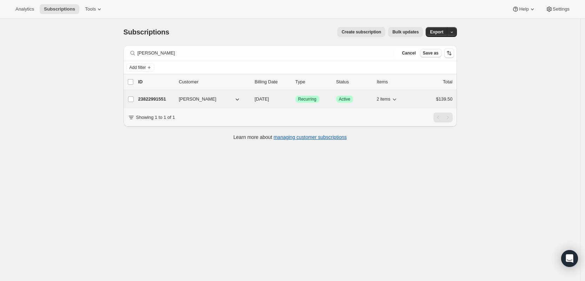
click at [163, 98] on p "23822991551" at bounding box center [155, 99] width 35 height 7
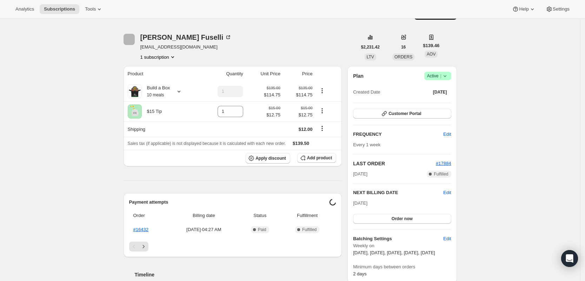
scroll to position [176, 0]
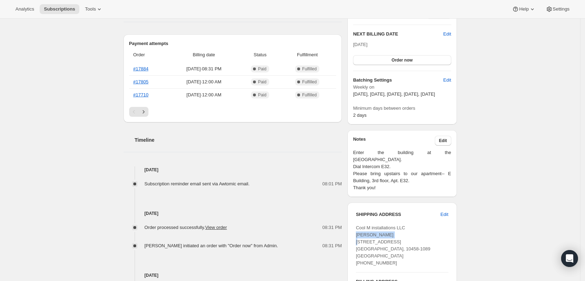
drag, startPoint x: 392, startPoint y: 242, endPoint x: 357, endPoint y: 242, distance: 34.8
click at [357, 242] on div "SHIPPING ADDRESS Edit Cool M installations LLC [PERSON_NAME] [STREET_ADDRESS] […" at bounding box center [402, 274] width 109 height 144
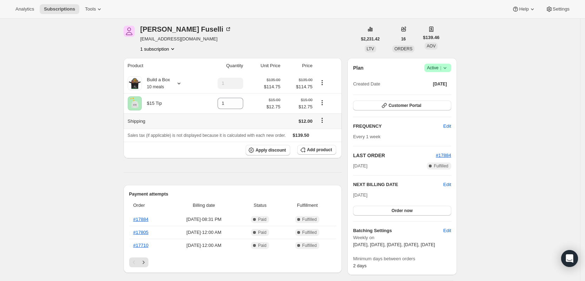
scroll to position [0, 0]
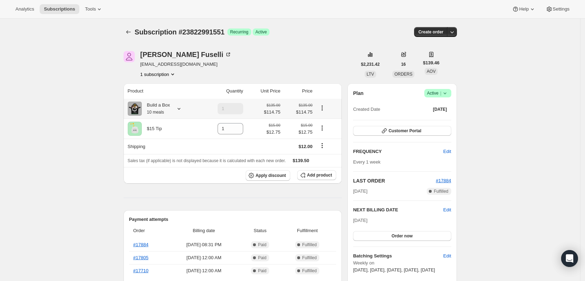
click at [183, 111] on icon at bounding box center [179, 108] width 7 height 7
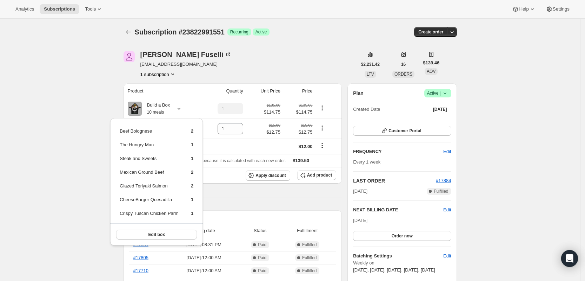
click at [130, 37] on div "Subscription #23822991551. This page is ready Subscription #23822991551 Success…" at bounding box center [291, 32] width 334 height 27
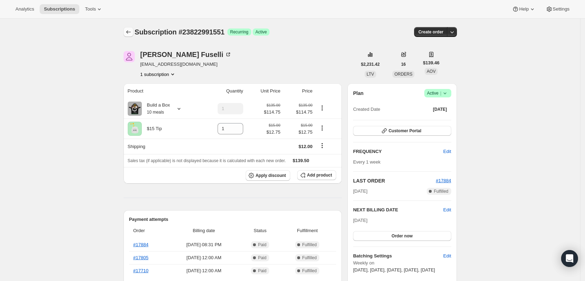
click at [130, 34] on icon "Subscriptions" at bounding box center [128, 31] width 7 height 7
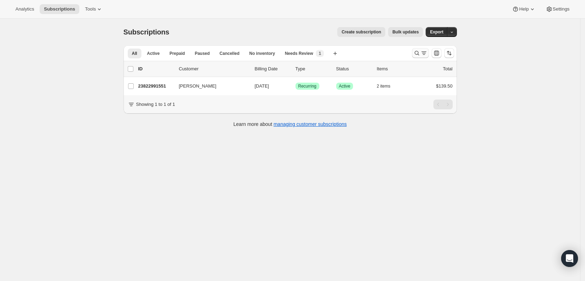
click at [425, 52] on icon "Search and filter results" at bounding box center [424, 51] width 5 height 1
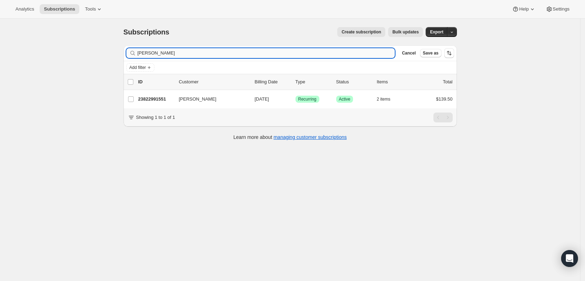
click at [332, 51] on input "[PERSON_NAME]" at bounding box center [267, 53] width 258 height 10
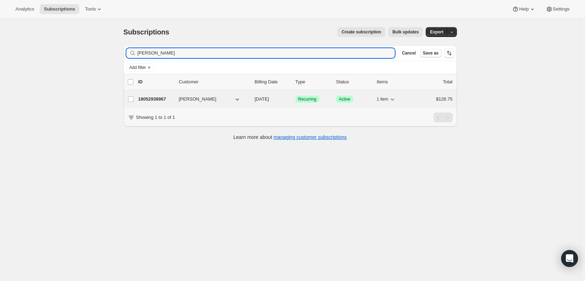
type input "[PERSON_NAME]"
click at [161, 96] on p "18052939967" at bounding box center [155, 99] width 35 height 7
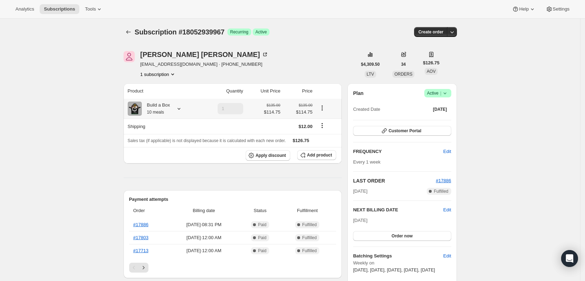
click at [180, 109] on icon at bounding box center [179, 109] width 3 height 2
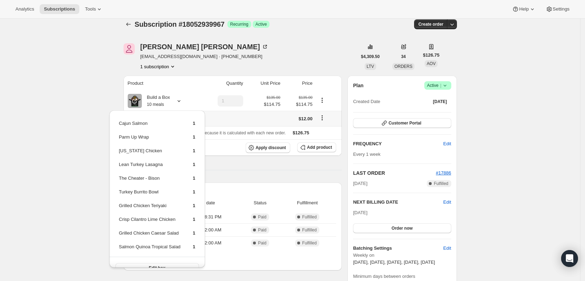
scroll to position [263, 0]
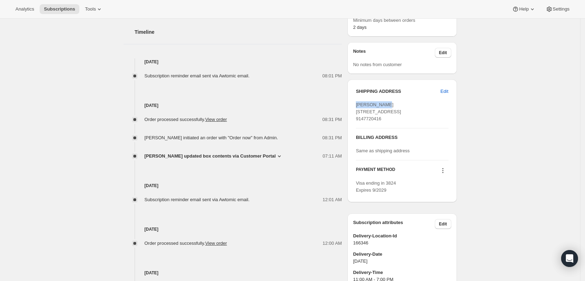
drag, startPoint x: 390, startPoint y: 112, endPoint x: 358, endPoint y: 112, distance: 31.6
click at [358, 112] on div "[PERSON_NAME] [STREET_ADDRESS] 9147720416" at bounding box center [402, 111] width 92 height 21
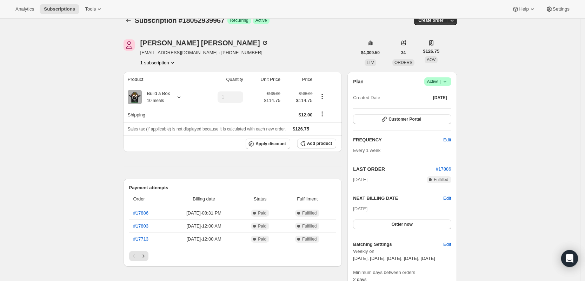
scroll to position [0, 0]
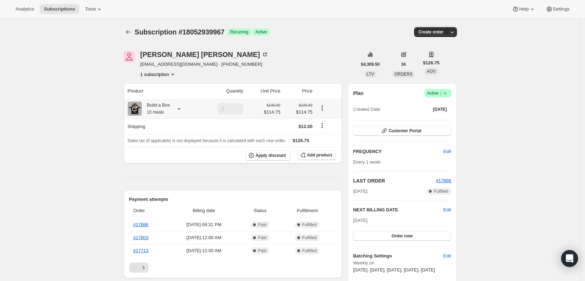
click at [180, 109] on icon at bounding box center [179, 109] width 3 height 2
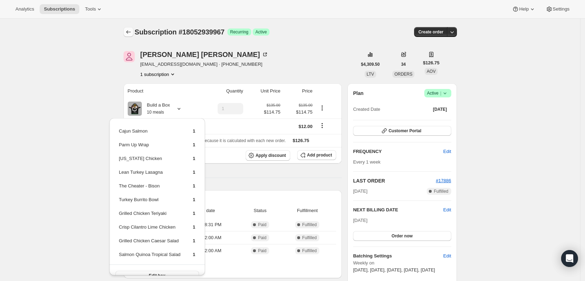
click at [132, 34] on icon "Subscriptions" at bounding box center [128, 31] width 7 height 7
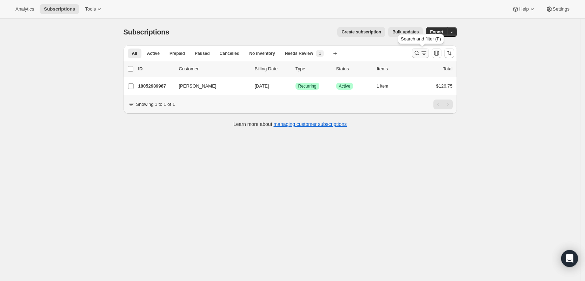
click at [424, 53] on icon "Search and filter results" at bounding box center [424, 53] width 7 height 7
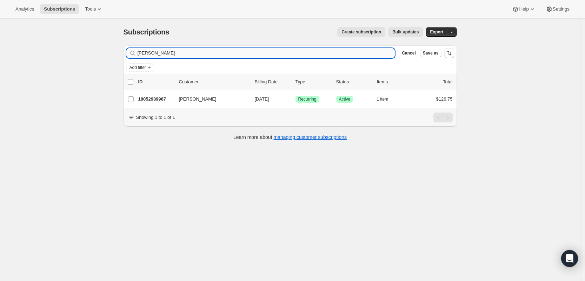
click at [349, 53] on input "[PERSON_NAME]" at bounding box center [267, 53] width 258 height 10
click at [347, 54] on input "[PERSON_NAME]" at bounding box center [260, 53] width 245 height 10
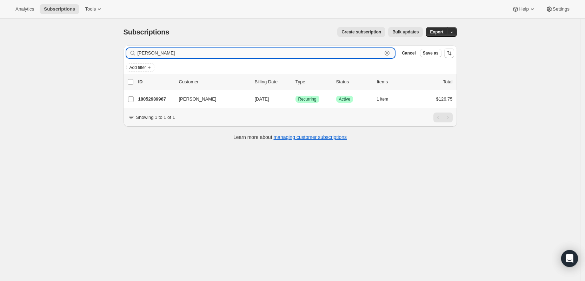
click at [347, 54] on input "[PERSON_NAME]" at bounding box center [260, 53] width 245 height 10
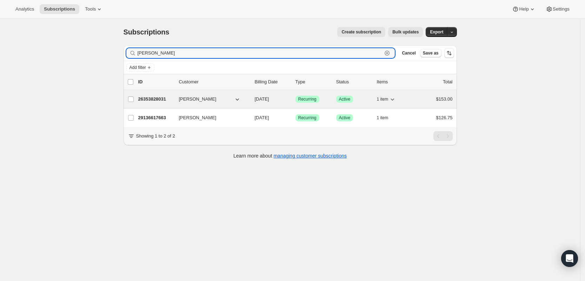
type input "[PERSON_NAME]"
click at [156, 98] on p "26353828031" at bounding box center [155, 99] width 35 height 7
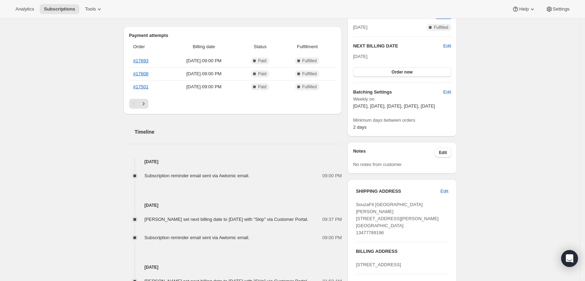
scroll to position [176, 0]
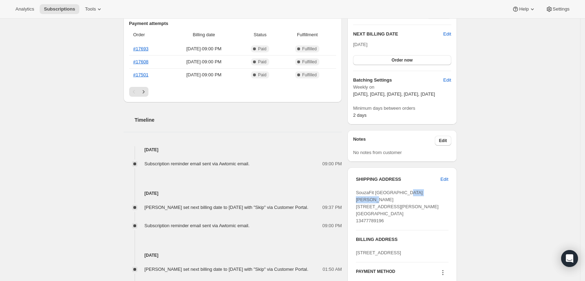
drag, startPoint x: 386, startPoint y: 208, endPoint x: 359, endPoint y: 208, distance: 27.7
click at [359, 208] on div "SouzaFit [GEOGRAPHIC_DATA][PERSON_NAME] [STREET_ADDRESS][PERSON_NAME] [GEOGRAPH…" at bounding box center [402, 206] width 92 height 35
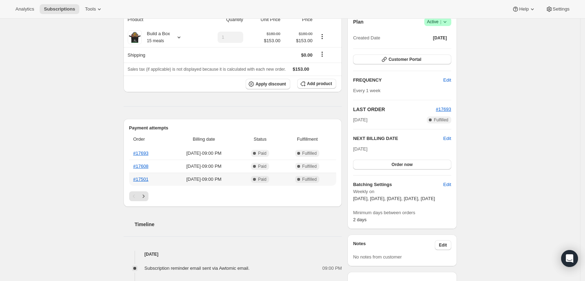
scroll to position [0, 0]
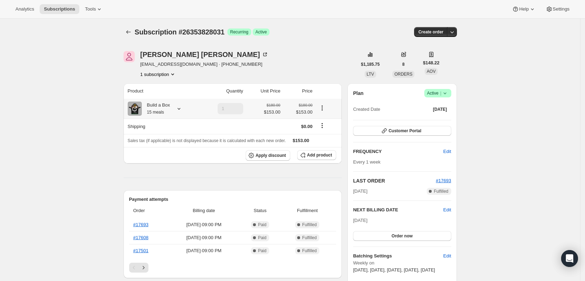
click at [182, 108] on icon at bounding box center [179, 108] width 7 height 7
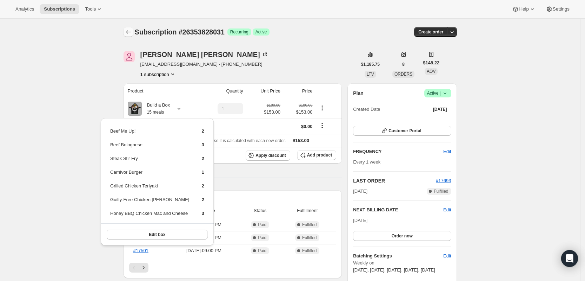
click at [131, 35] on icon "Subscriptions" at bounding box center [128, 31] width 7 height 7
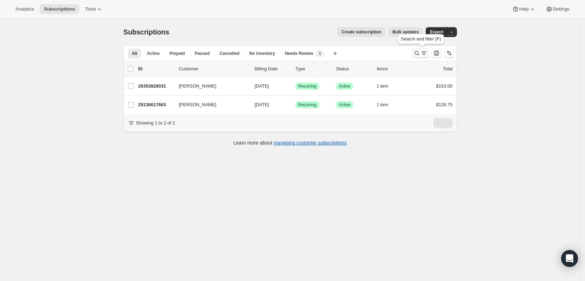
click at [421, 51] on icon "Search and filter results" at bounding box center [417, 53] width 7 height 7
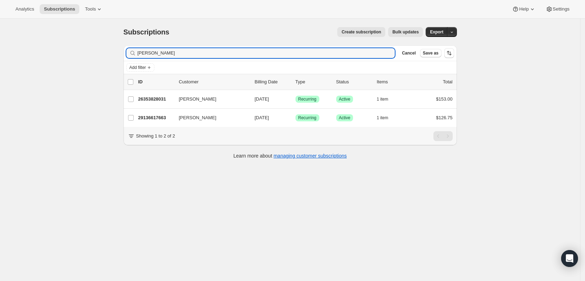
click at [355, 53] on input "[PERSON_NAME]" at bounding box center [267, 53] width 258 height 10
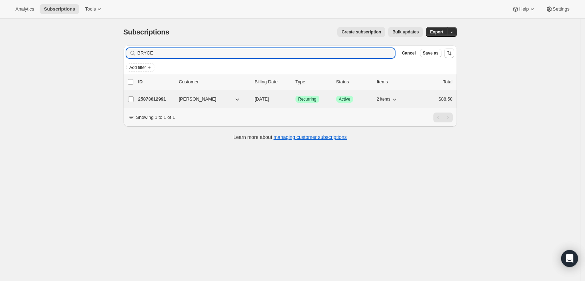
type input "BRYCE"
click at [162, 100] on p "25873612991" at bounding box center [155, 99] width 35 height 7
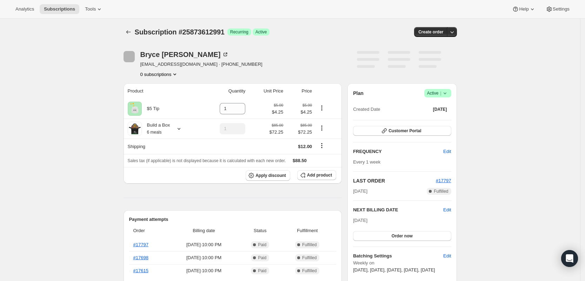
scroll to position [176, 0]
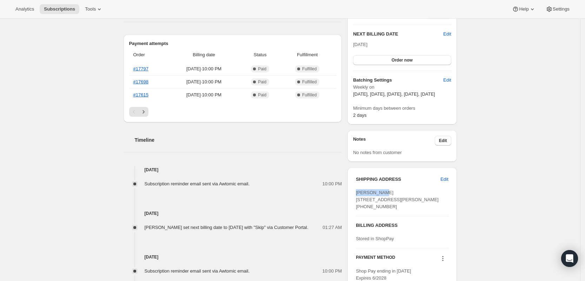
drag, startPoint x: 380, startPoint y: 199, endPoint x: 357, endPoint y: 197, distance: 23.2
click at [357, 197] on div "SHIPPING ADDRESS Edit [PERSON_NAME] [STREET_ADDRESS][PERSON_NAME] [PHONE_NUMBER…" at bounding box center [402, 228] width 109 height 123
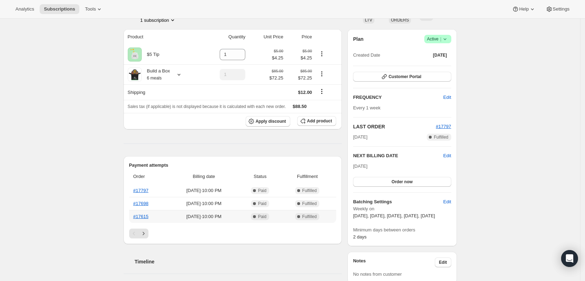
scroll to position [0, 0]
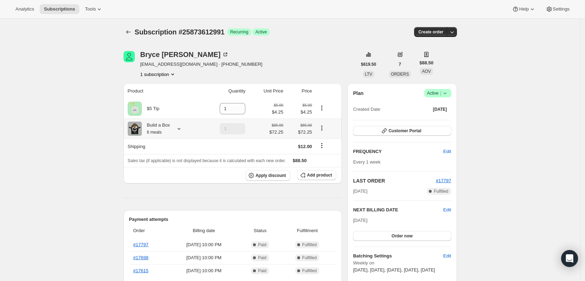
click at [182, 132] on icon at bounding box center [179, 128] width 7 height 7
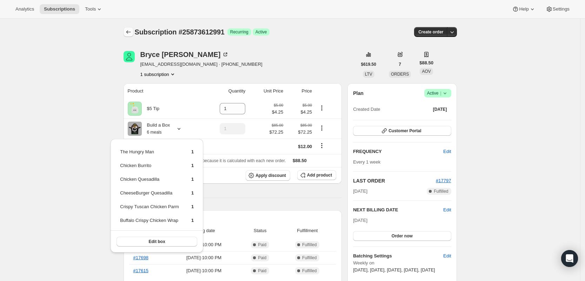
click at [131, 30] on icon "Subscriptions" at bounding box center [128, 31] width 7 height 7
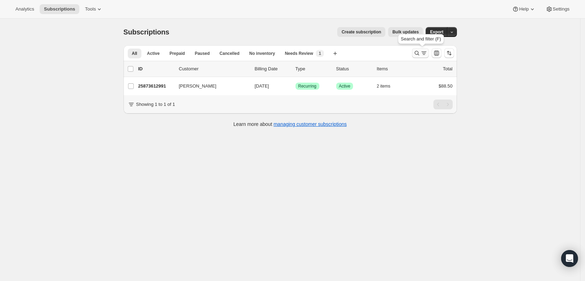
click at [420, 51] on icon "Search and filter results" at bounding box center [417, 53] width 7 height 7
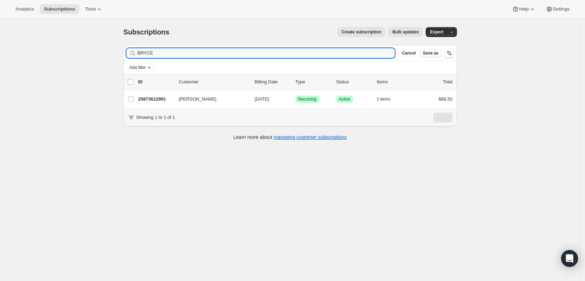
click at [350, 47] on div "Filter subscribers BRYCE Clear Cancel Save as" at bounding box center [291, 52] width 334 height 15
click at [347, 50] on input "BRYCE" at bounding box center [260, 53] width 245 height 10
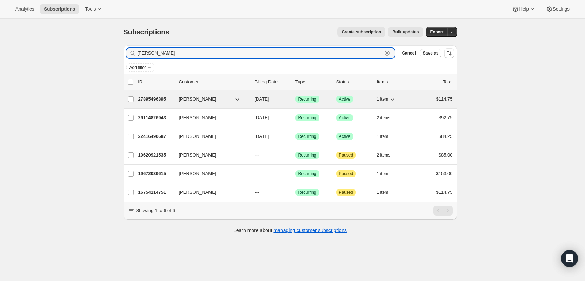
type input "[PERSON_NAME]"
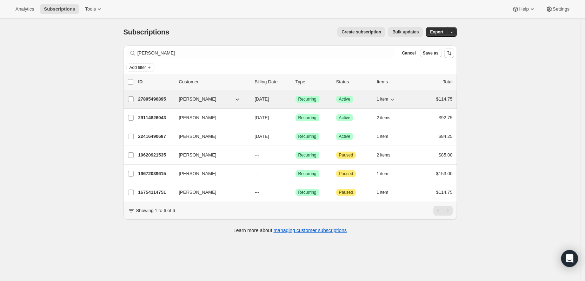
click at [155, 97] on p "27895496895" at bounding box center [155, 99] width 35 height 7
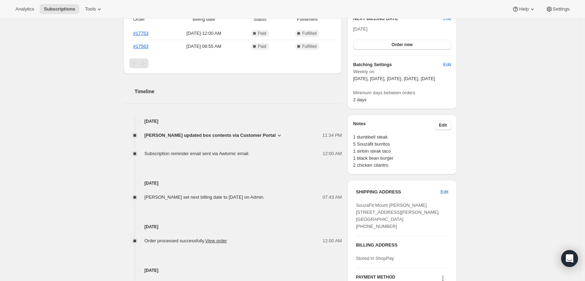
scroll to position [263, 0]
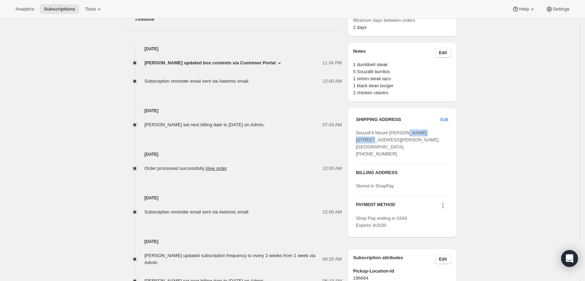
drag, startPoint x: 393, startPoint y: 145, endPoint x: 352, endPoint y: 148, distance: 41.2
click at [352, 148] on div "SHIPPING ADDRESS Edit SouzaFit [GEOGRAPHIC_DATA][PERSON_NAME] [STREET_ADDRESS][…" at bounding box center [402, 172] width 109 height 130
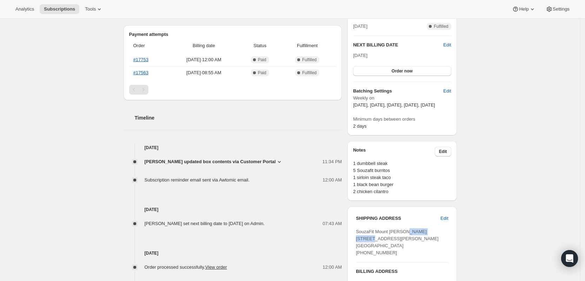
scroll to position [176, 0]
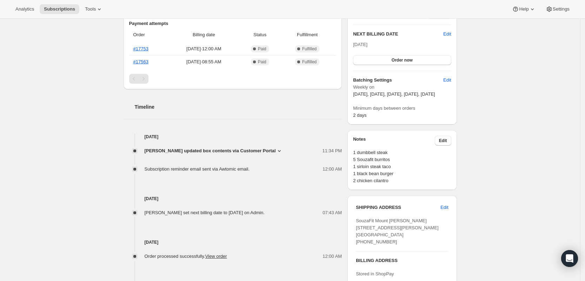
click at [348, 87] on div "[PERSON_NAME] [EMAIL_ADDRESS][DOMAIN_NAME] · [PHONE_NUMBER] 1 subscription $235…" at bounding box center [287, 214] width 339 height 700
drag, startPoint x: 392, startPoint y: 187, endPoint x: 351, endPoint y: 160, distance: 49.2
click at [351, 160] on div "Notes Edit 1 dumbbell steak 5 Souzafit burritos 1 sirloin steak taco 1 black be…" at bounding box center [402, 160] width 109 height 60
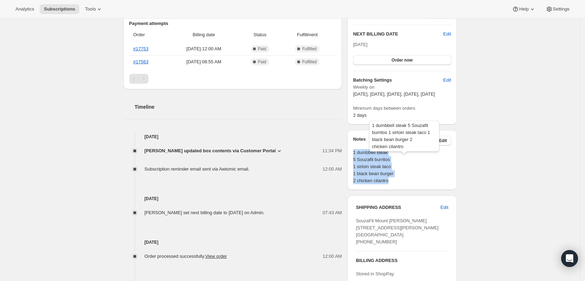
scroll to position [0, 0]
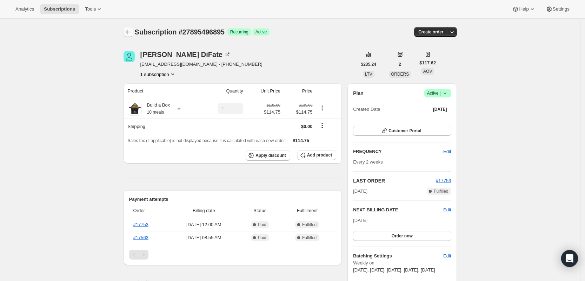
click at [128, 32] on icon "Subscriptions" at bounding box center [128, 31] width 7 height 7
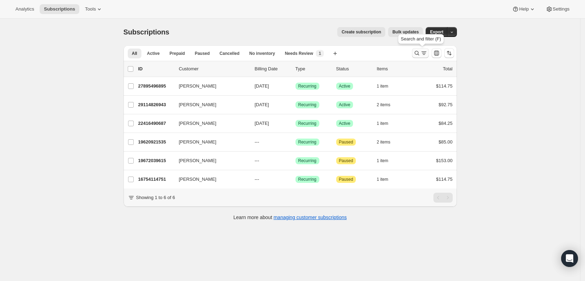
click at [421, 53] on icon "Search and filter results" at bounding box center [417, 53] width 7 height 7
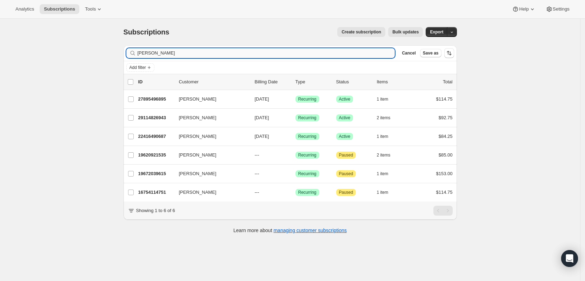
click at [334, 53] on input "[PERSON_NAME]" at bounding box center [267, 53] width 258 height 10
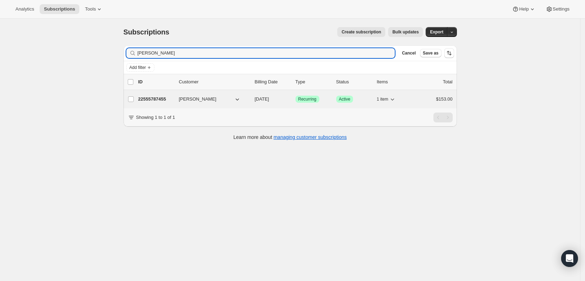
type input "[PERSON_NAME]"
click at [169, 98] on p "22555787455" at bounding box center [155, 99] width 35 height 7
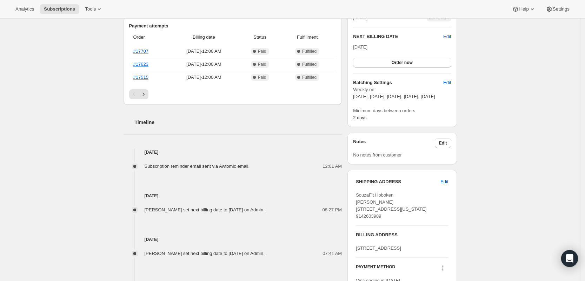
scroll to position [176, 0]
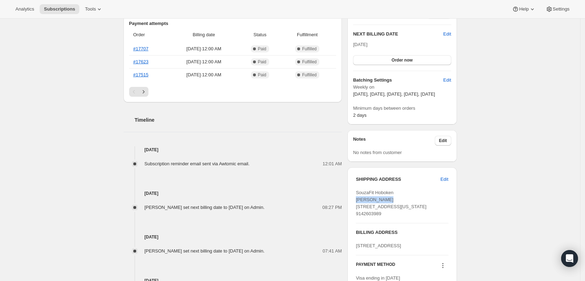
drag, startPoint x: 376, startPoint y: 207, endPoint x: 353, endPoint y: 207, distance: 23.5
click at [353, 207] on div "SHIPPING ADDRESS Edit SouzaFit Hoboken [PERSON_NAME][GEOGRAPHIC_DATA][STREET_AD…" at bounding box center [402, 232] width 109 height 130
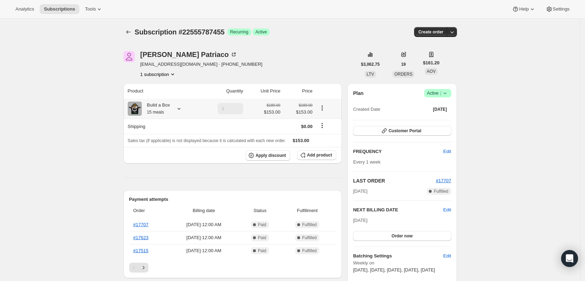
click at [182, 111] on icon at bounding box center [179, 108] width 7 height 7
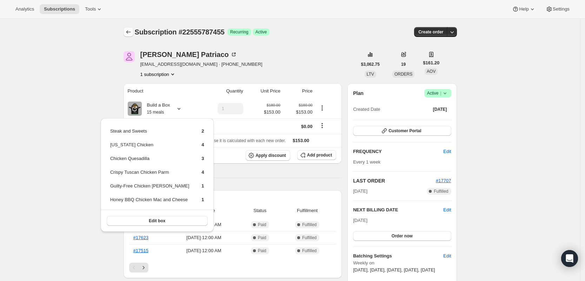
click at [130, 33] on icon "Subscriptions" at bounding box center [128, 31] width 7 height 7
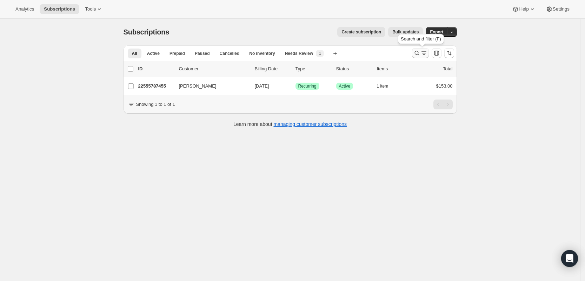
click at [418, 54] on icon "Search and filter results" at bounding box center [417, 53] width 7 height 7
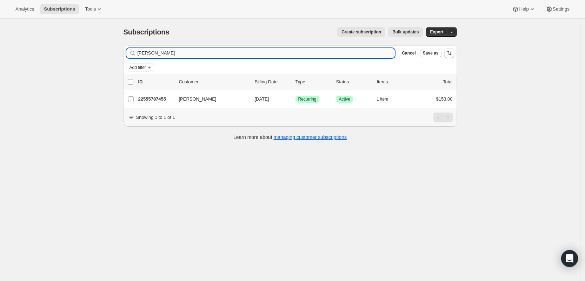
click at [349, 54] on input "[PERSON_NAME]" at bounding box center [267, 53] width 258 height 10
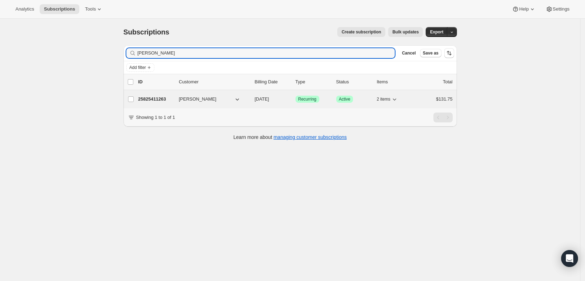
type input "[PERSON_NAME]"
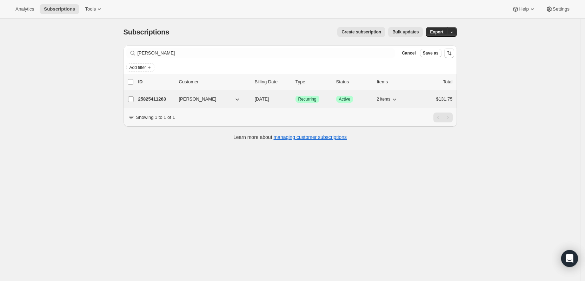
click at [167, 99] on p "25825411263" at bounding box center [155, 99] width 35 height 7
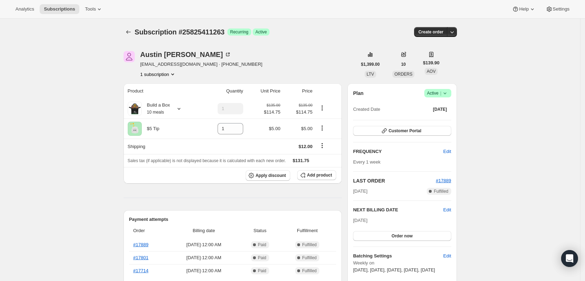
scroll to position [176, 0]
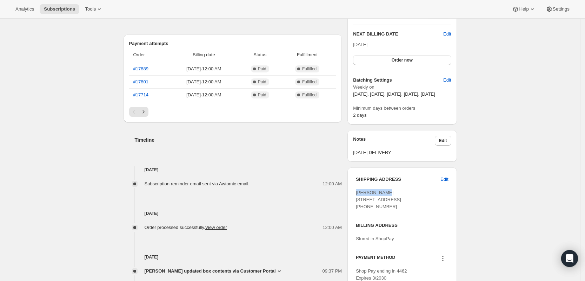
drag, startPoint x: 383, startPoint y: 198, endPoint x: 358, endPoint y: 198, distance: 24.9
click at [358, 198] on div "SHIPPING ADDRESS Edit [PERSON_NAME] [STREET_ADDRESS] [PHONE_NUMBER] BILLING ADD…" at bounding box center [402, 228] width 109 height 123
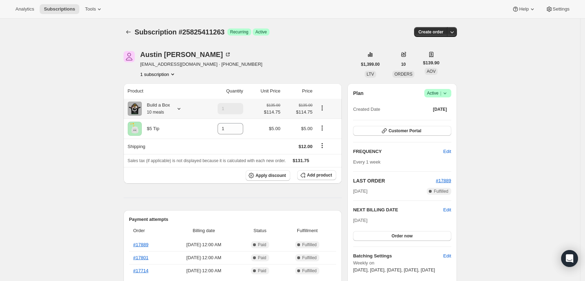
click at [180, 111] on icon at bounding box center [179, 108] width 7 height 7
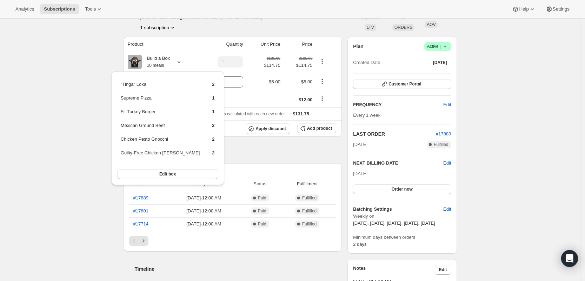
scroll to position [88, 0]
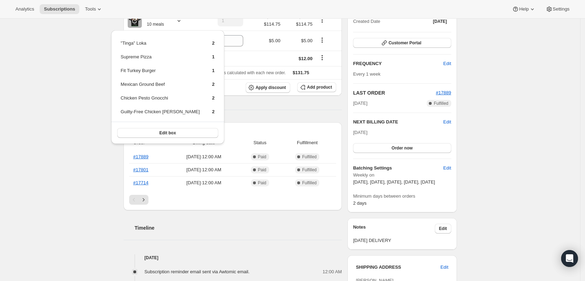
click at [87, 32] on div "Subscription #25825411263. This page is ready Subscription #25825411263 Success…" at bounding box center [290, 226] width 580 height 591
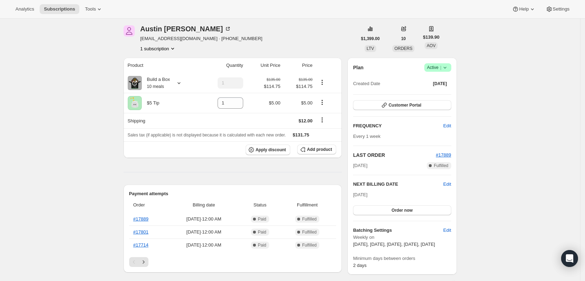
scroll to position [0, 0]
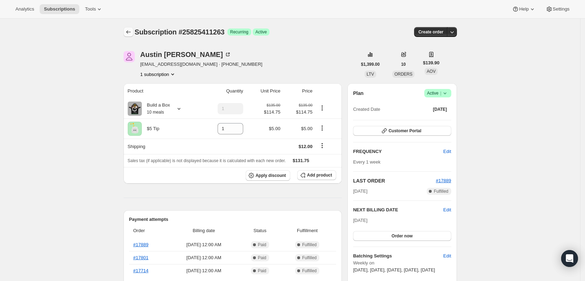
click at [131, 31] on icon "Subscriptions" at bounding box center [128, 31] width 7 height 7
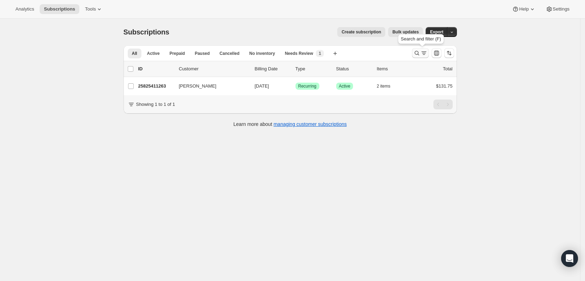
click at [419, 52] on icon "Search and filter results" at bounding box center [417, 53] width 7 height 7
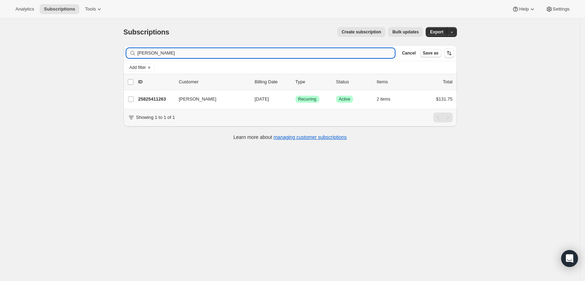
click at [331, 53] on input "[PERSON_NAME]" at bounding box center [267, 53] width 258 height 10
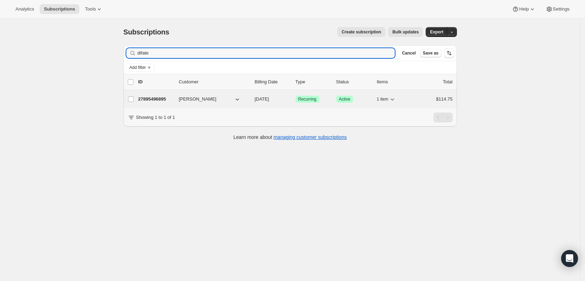
type input "difate"
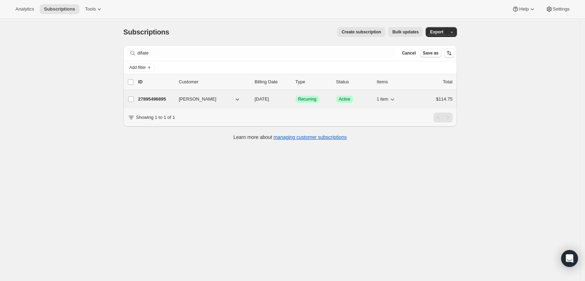
click at [162, 97] on p "27895496895" at bounding box center [155, 99] width 35 height 7
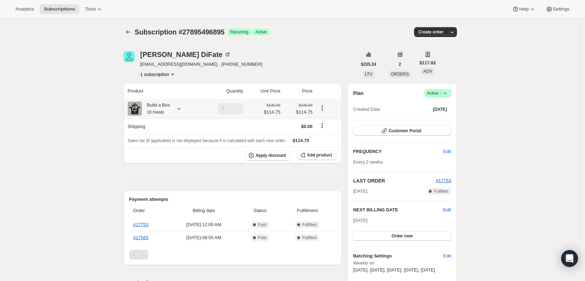
click at [182, 110] on icon at bounding box center [179, 108] width 7 height 7
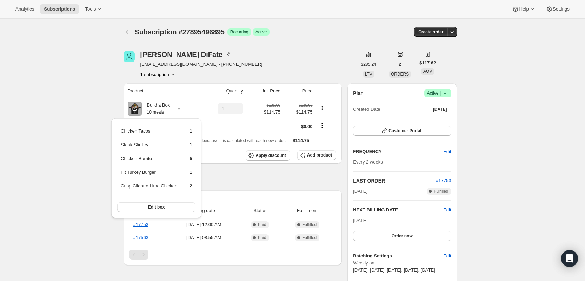
click at [126, 26] on div "Subscription #27895496895. This page is ready Subscription #27895496895 Success…" at bounding box center [291, 32] width 334 height 27
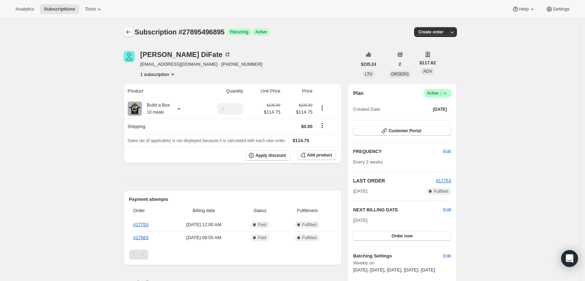
click at [131, 31] on icon "Subscriptions" at bounding box center [128, 31] width 7 height 7
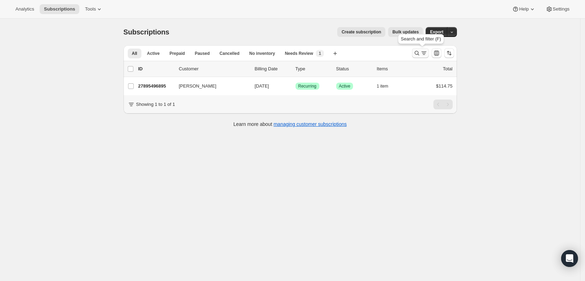
click at [417, 53] on icon "Search and filter results" at bounding box center [417, 53] width 7 height 7
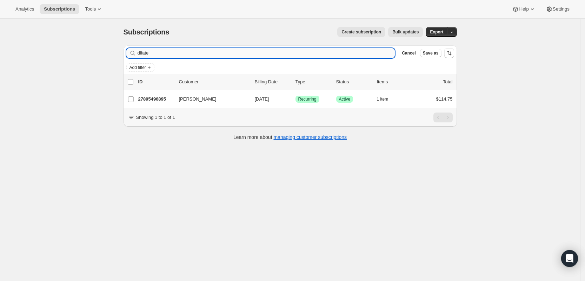
click at [320, 48] on input "difate" at bounding box center [267, 53] width 258 height 10
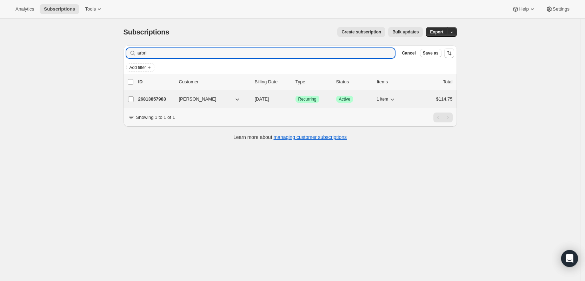
type input "arbri"
click at [164, 100] on p "26813857983" at bounding box center [155, 99] width 35 height 7
